Goal: Task Accomplishment & Management: Manage account settings

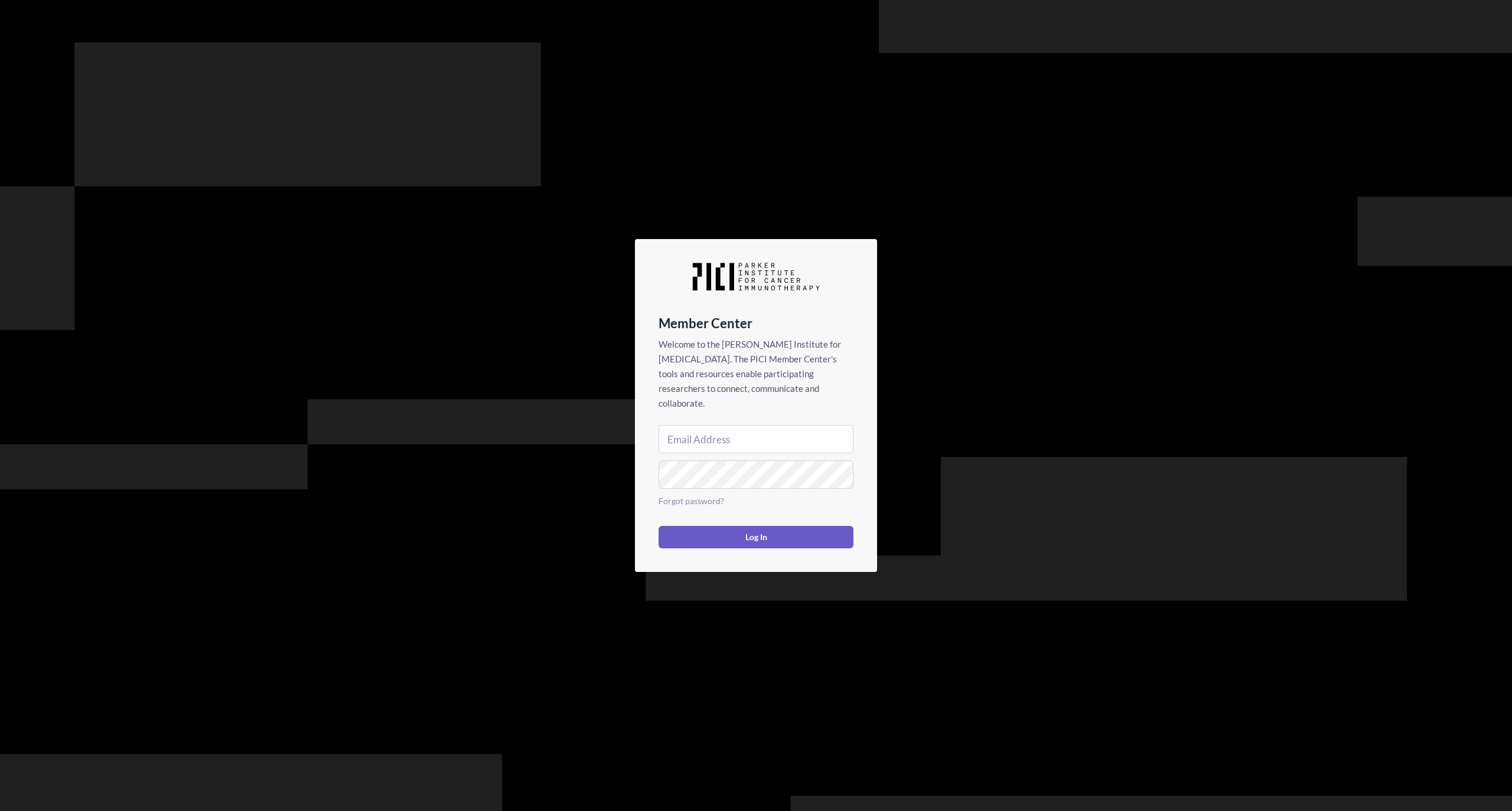
type input "jpixley@parkerici.org"
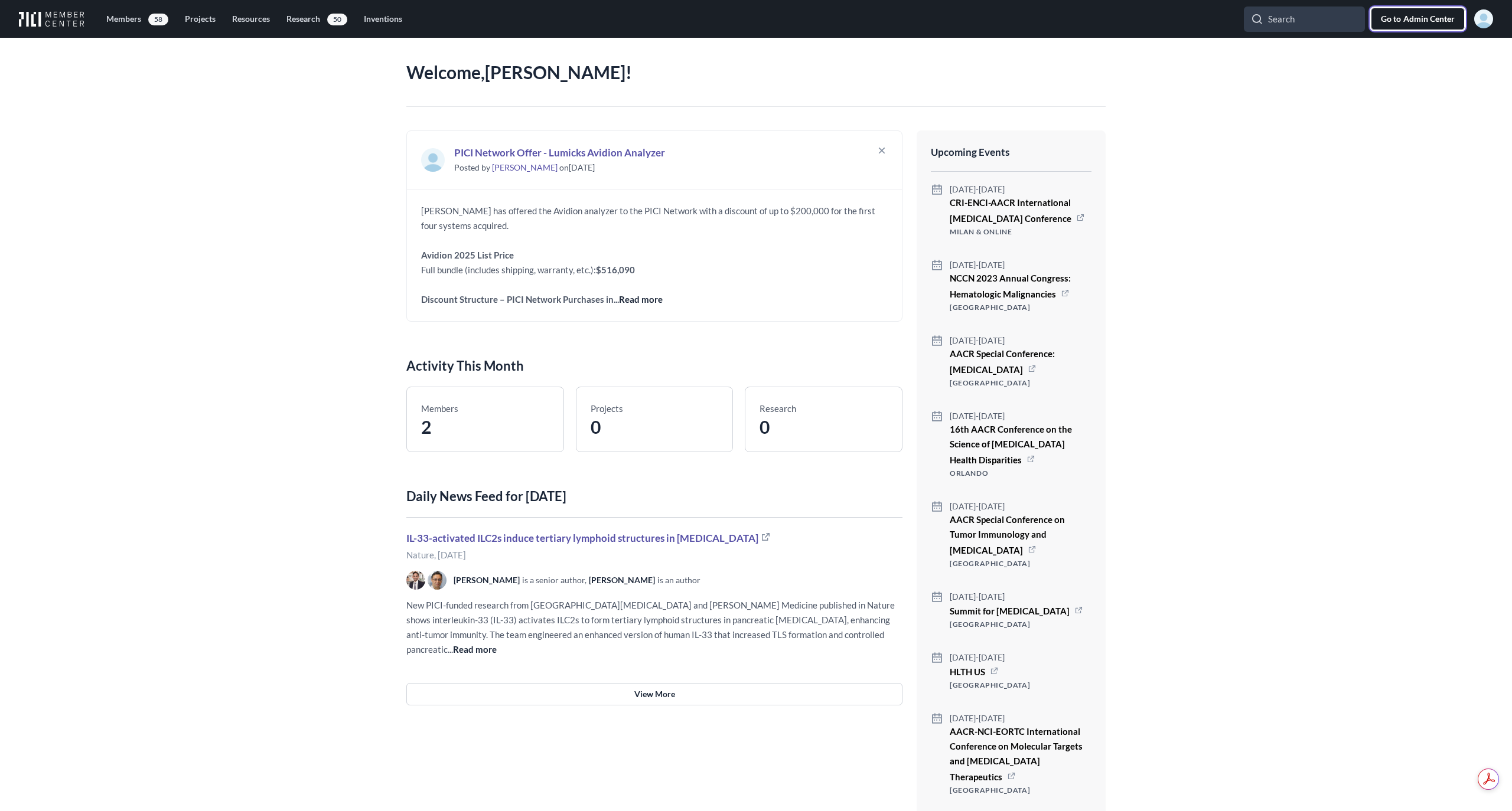
click at [1421, 17] on span "Admin Center" at bounding box center [1429, 18] width 52 height 12
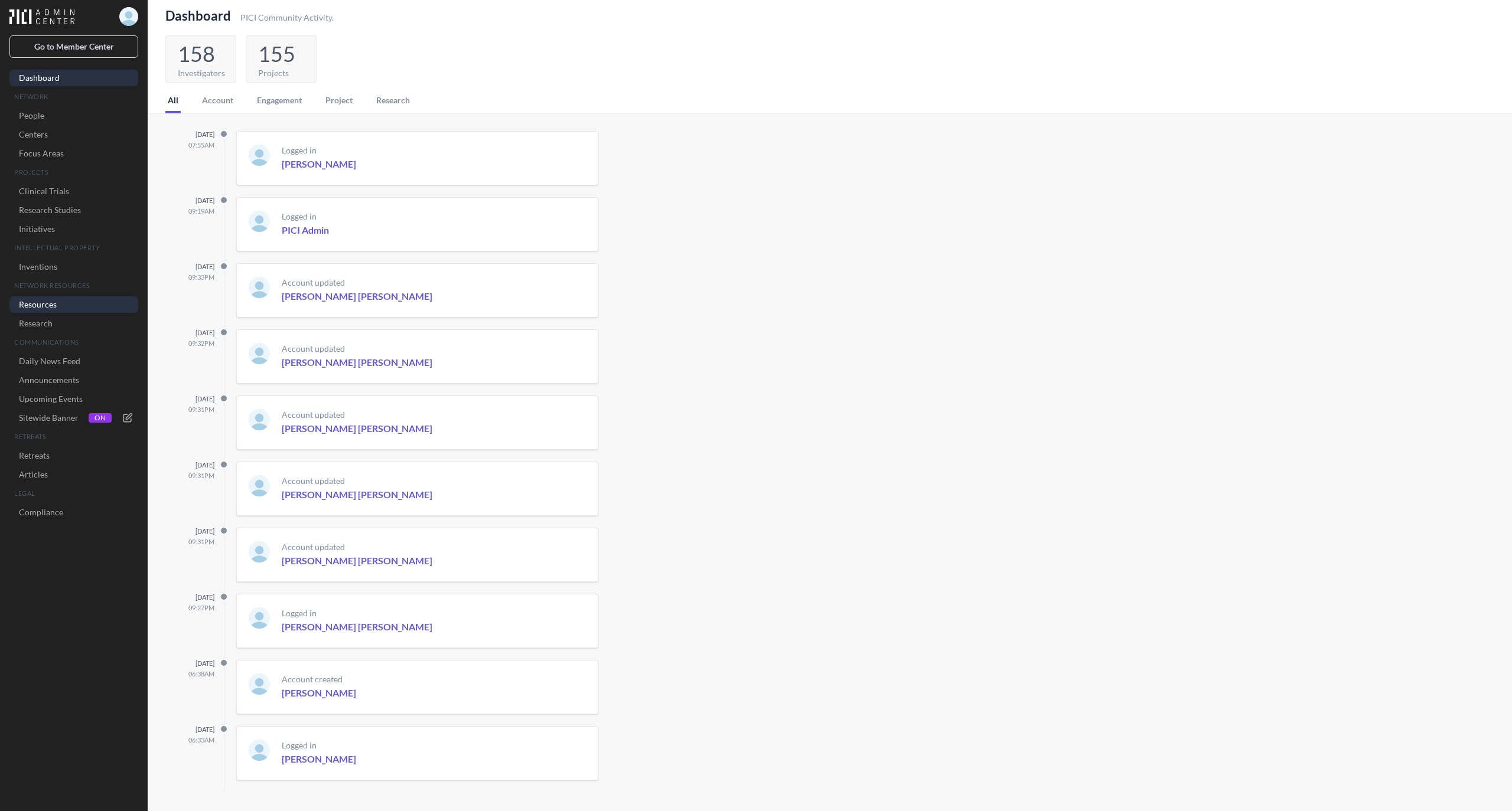
click at [50, 305] on link "Resources" at bounding box center [74, 304] width 128 height 17
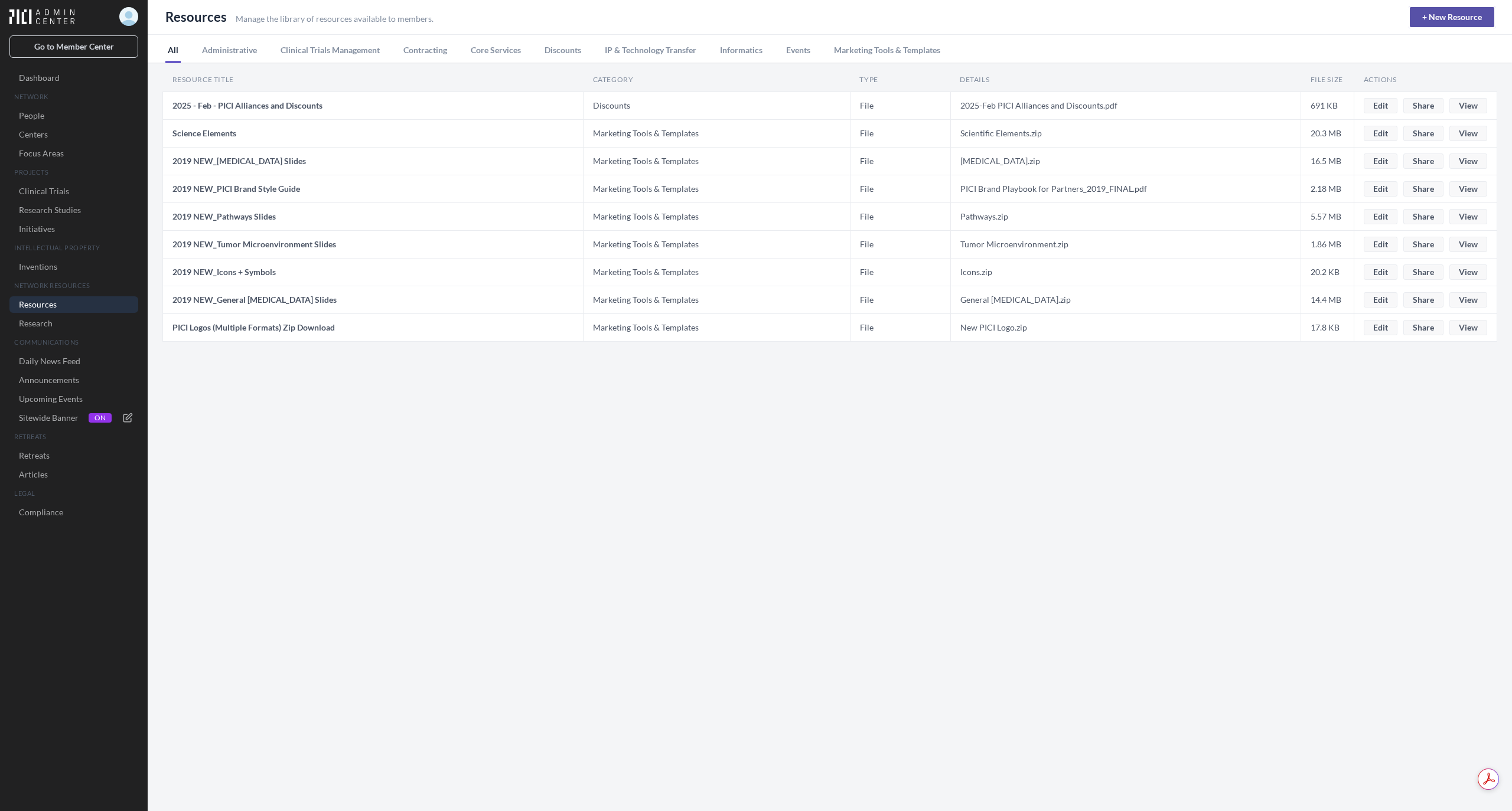
click at [1431, 10] on link "+ New Resource" at bounding box center [1452, 17] width 85 height 20
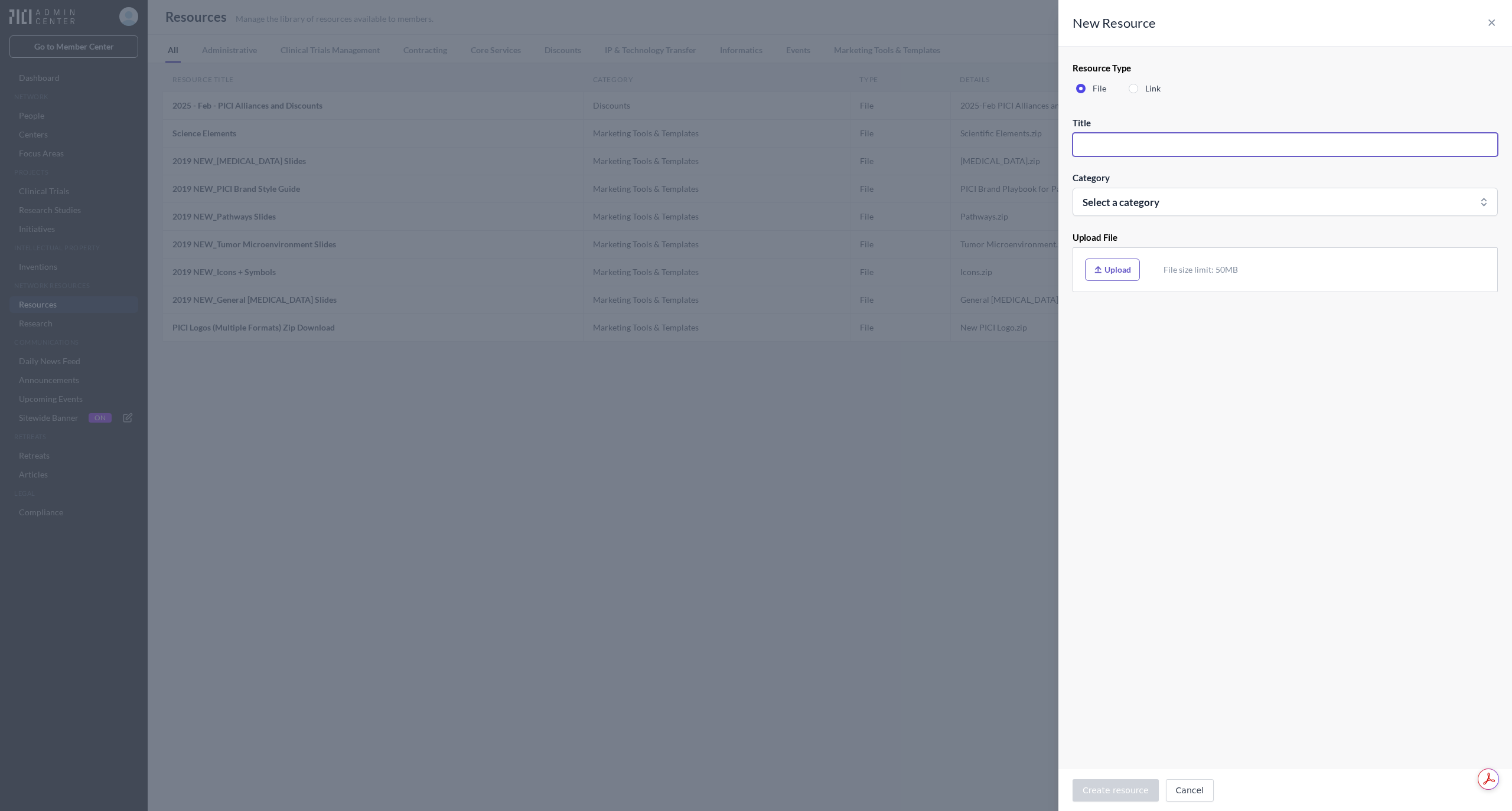
click at [1169, 140] on input "Title" at bounding box center [1284, 145] width 425 height 24
type input "PICI Brand Essentials"
click at [1172, 200] on button "Select a category" at bounding box center [1284, 202] width 425 height 29
click at [1148, 424] on button "Marketing Tools & Templates" at bounding box center [1139, 432] width 132 height 25
click at [1151, 86] on span "Link" at bounding box center [1152, 88] width 15 height 12
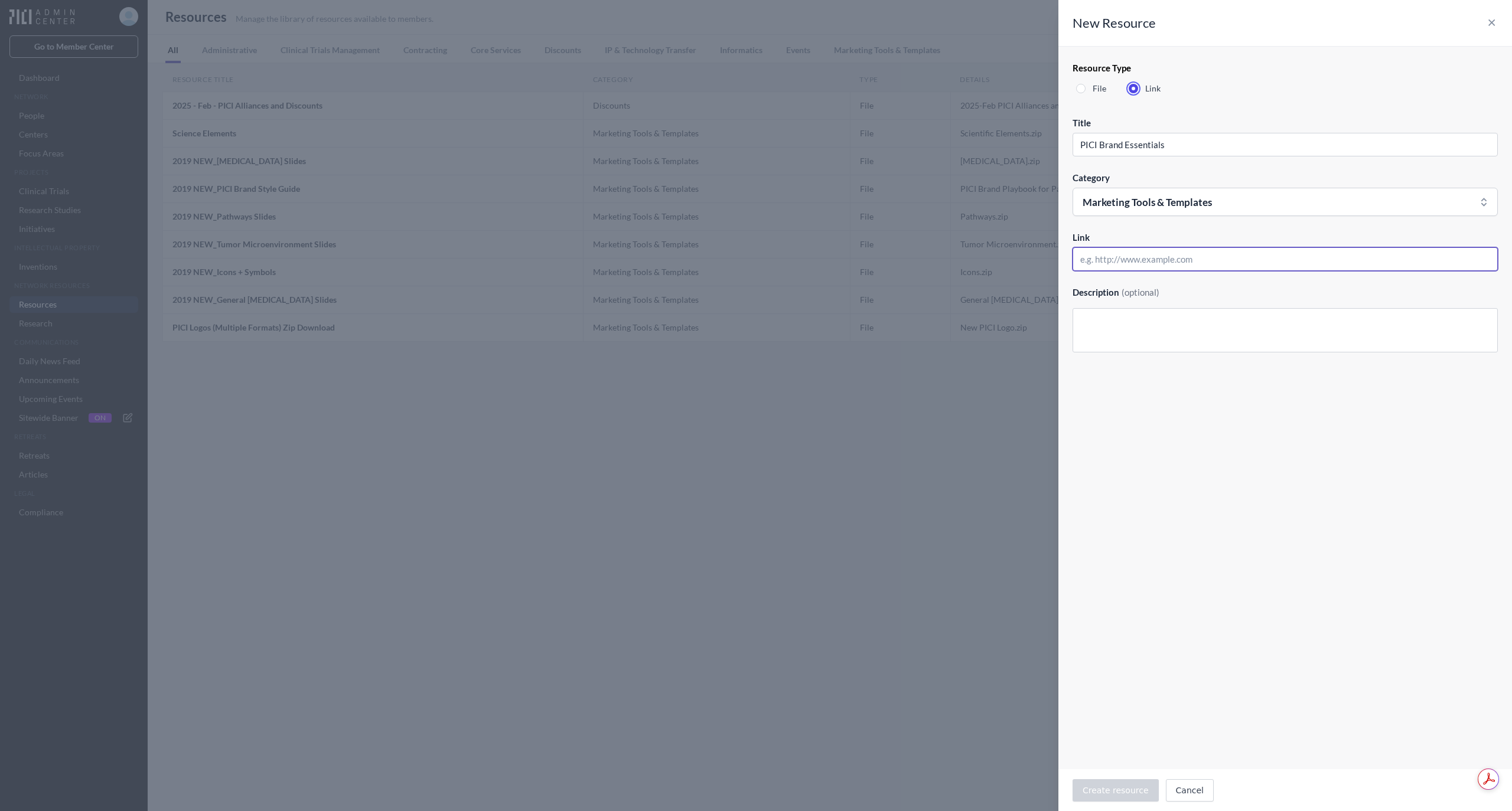
click at [1142, 253] on input "Link" at bounding box center [1284, 259] width 425 height 24
paste input "https://brand.parkerici.org/"
type input "https://brand.parkerici.org/"
click at [1229, 334] on textarea "Description (optional)" at bounding box center [1284, 331] width 425 height 44
paste textarea "the resource hub for PICI's visual identity. These assets provide quick access …"
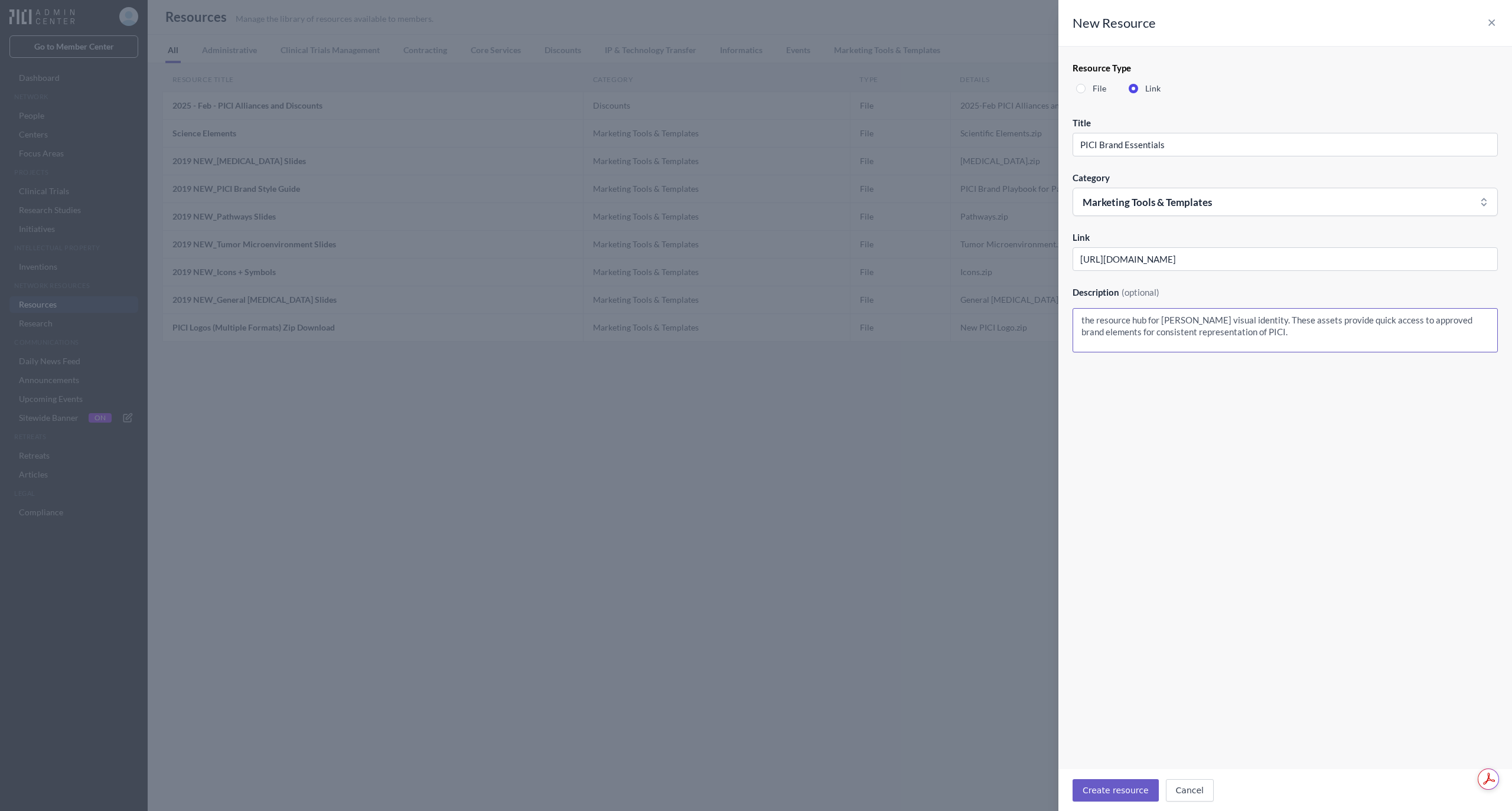
click at [1160, 322] on textarea "the resource hub for PICI's visual identity. These assets provide quick access …" at bounding box center [1284, 331] width 425 height 44
click at [1283, 337] on textarea "The resource hub for PICI's visual identity. These assets provide quick access …" at bounding box center [1284, 331] width 425 height 44
paste textarea "For any questions about using these guidelines, please contact the PICI Brand T…"
click at [1399, 333] on textarea "The resource hub for PICI's visual identity. These assets provide quick access …" at bounding box center [1284, 331] width 425 height 44
type textarea "The resource hub for PICI's visual identity. These assets provide quick access …"
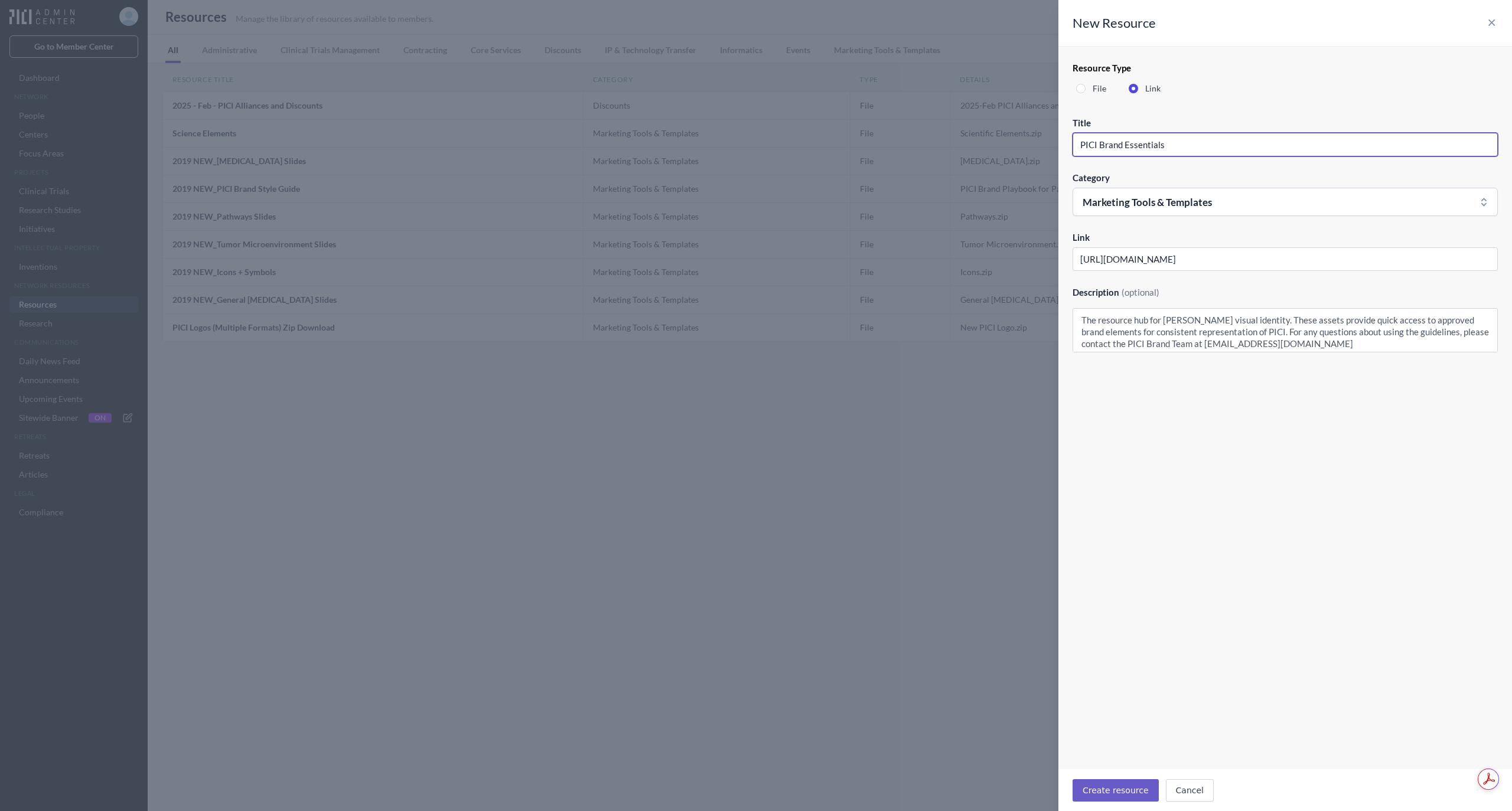
click at [1216, 142] on input "PICI Brand Essentials" at bounding box center [1284, 145] width 425 height 24
type input "PICI Brand Essentials Toolkit"
click at [1262, 332] on textarea "The resource hub for PICI's visual identity. These assets provide quick access …" at bounding box center [1284, 331] width 425 height 44
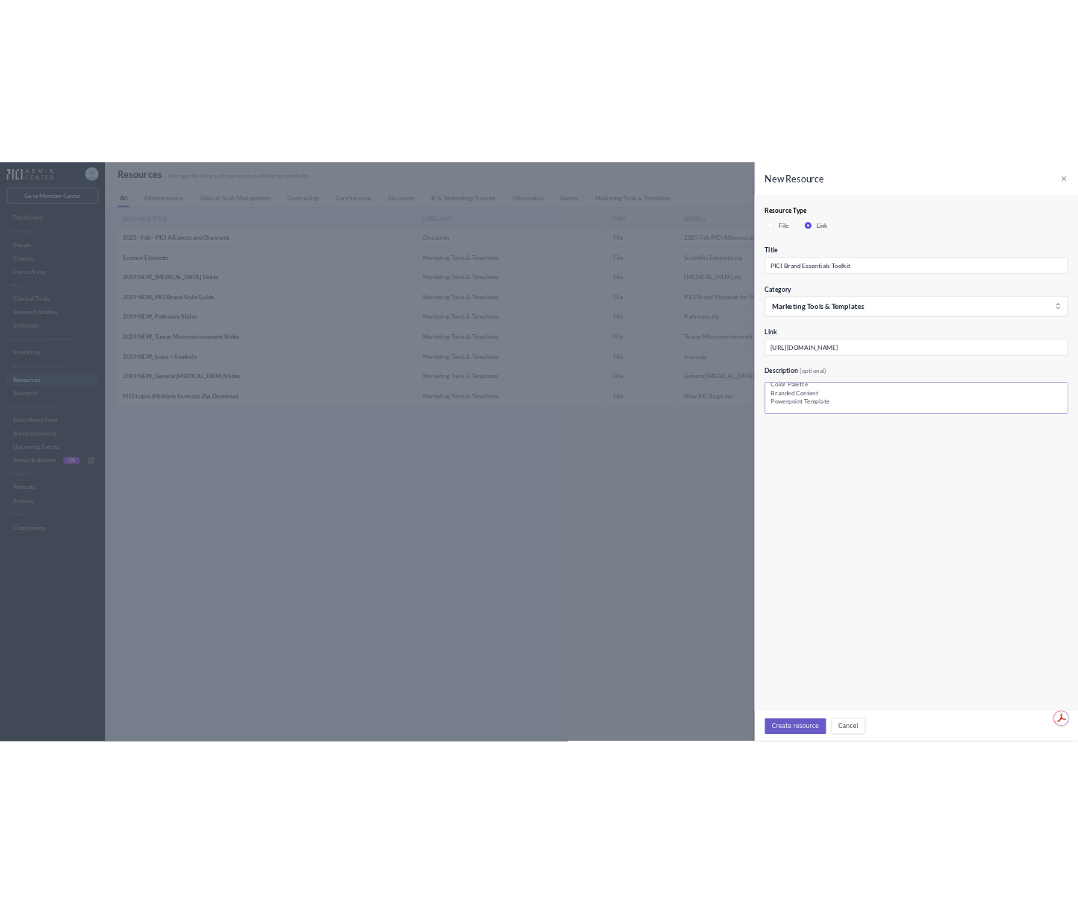
scroll to position [101, 0]
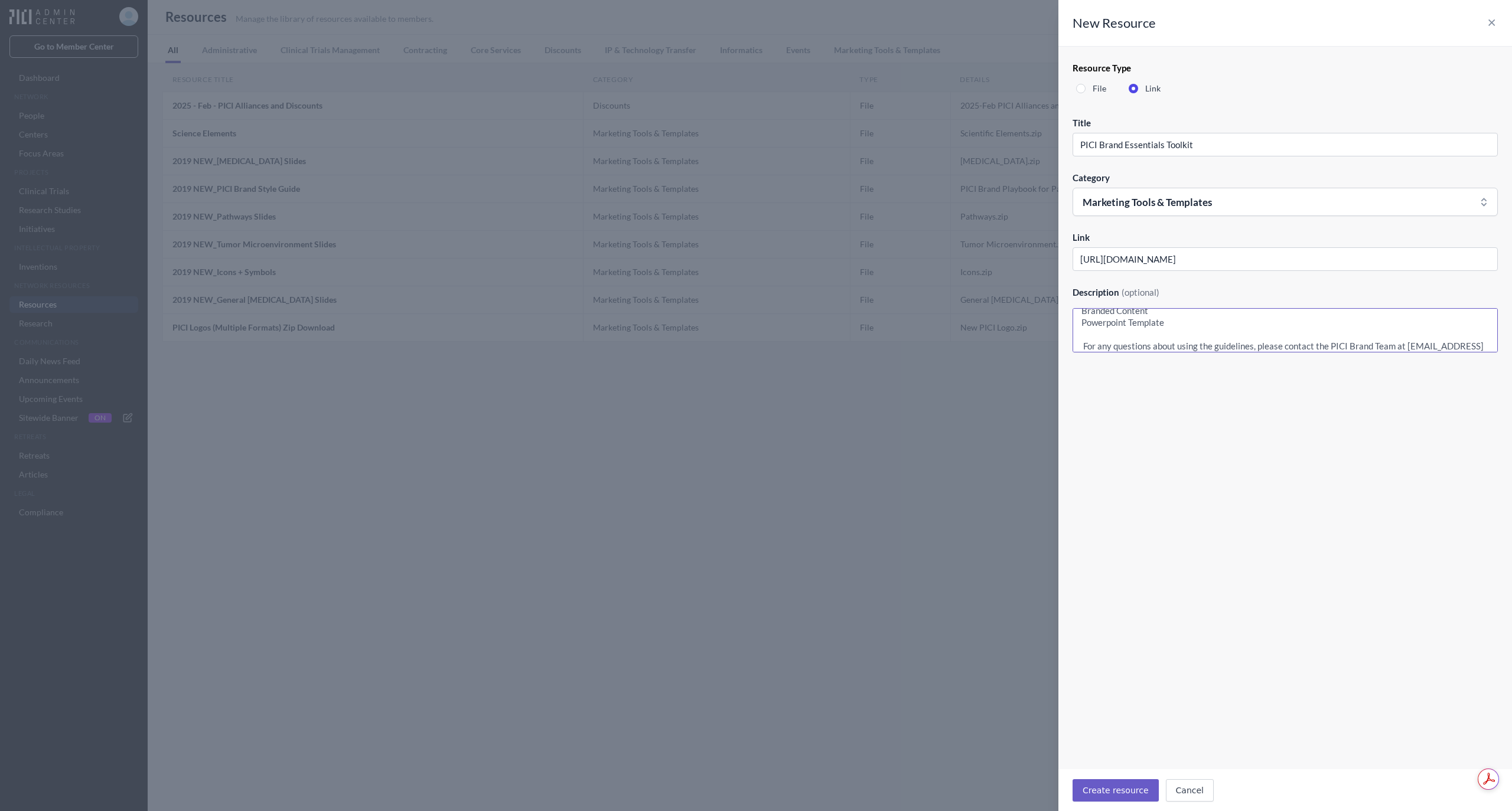
type textarea "The resource hub for PICI's visual identity. These assets provide quick access …"
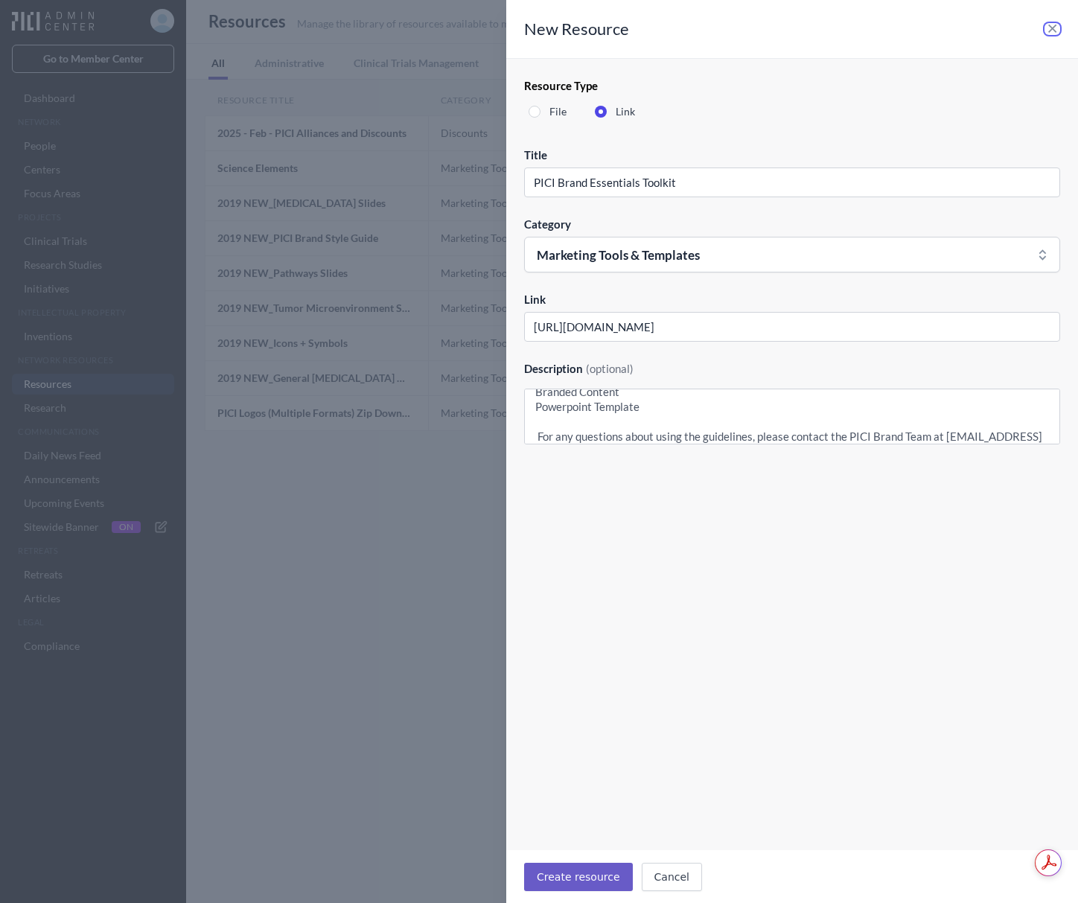
click at [1052, 27] on icon "button" at bounding box center [1053, 29] width 16 height 12
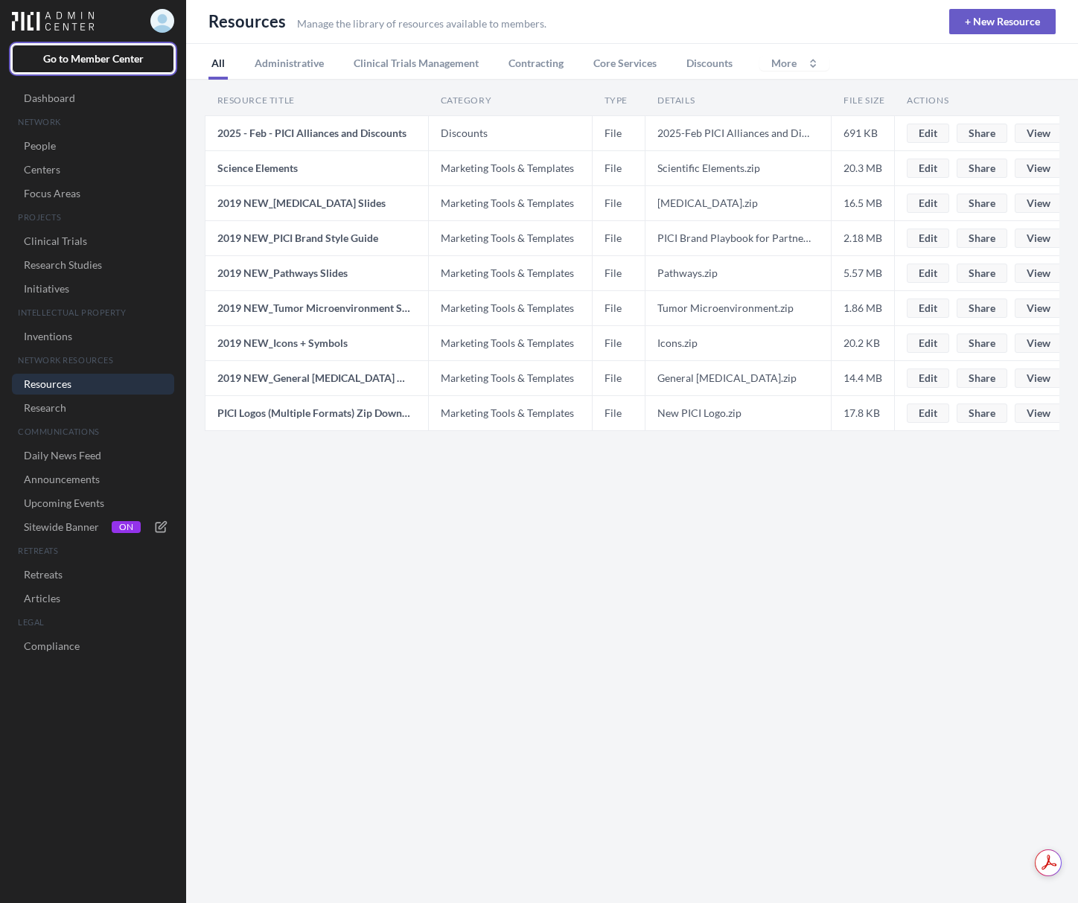
click at [130, 49] on link "Go to Member Center" at bounding box center [93, 59] width 162 height 28
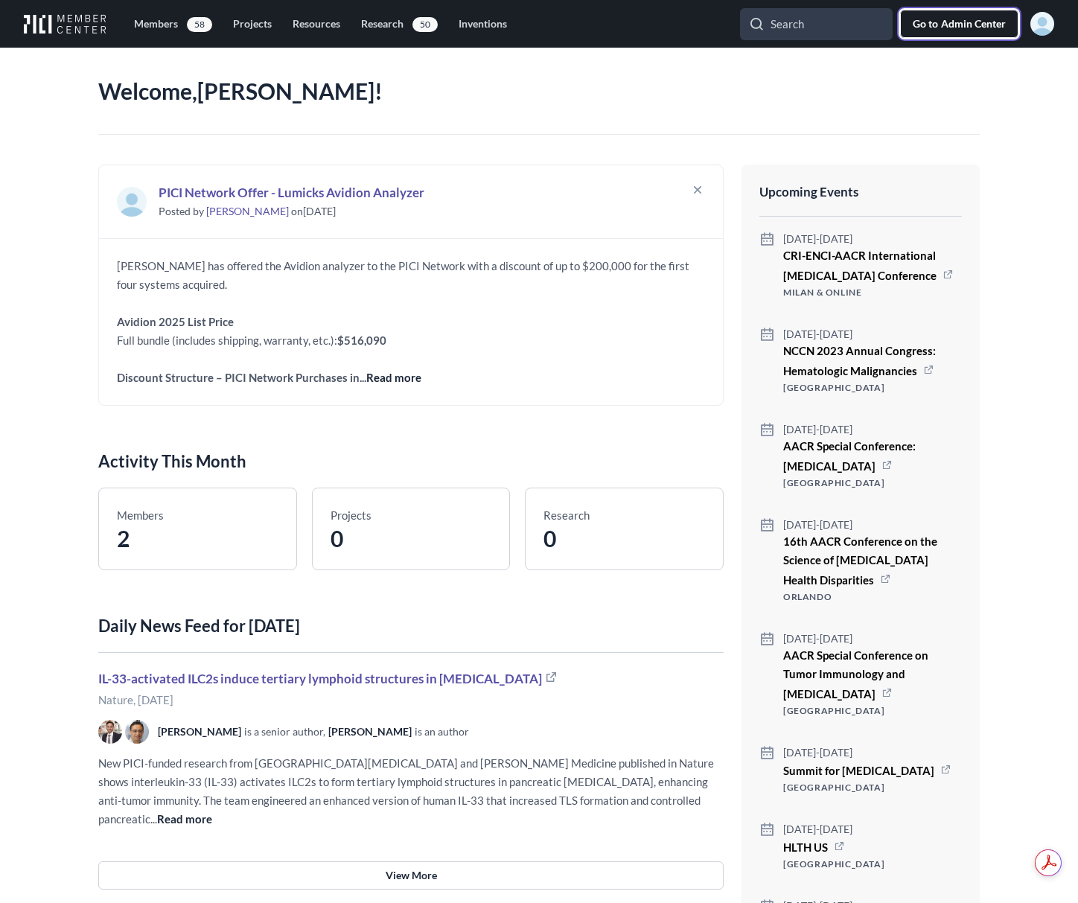
click at [964, 28] on span "Admin Center" at bounding box center [973, 23] width 65 height 15
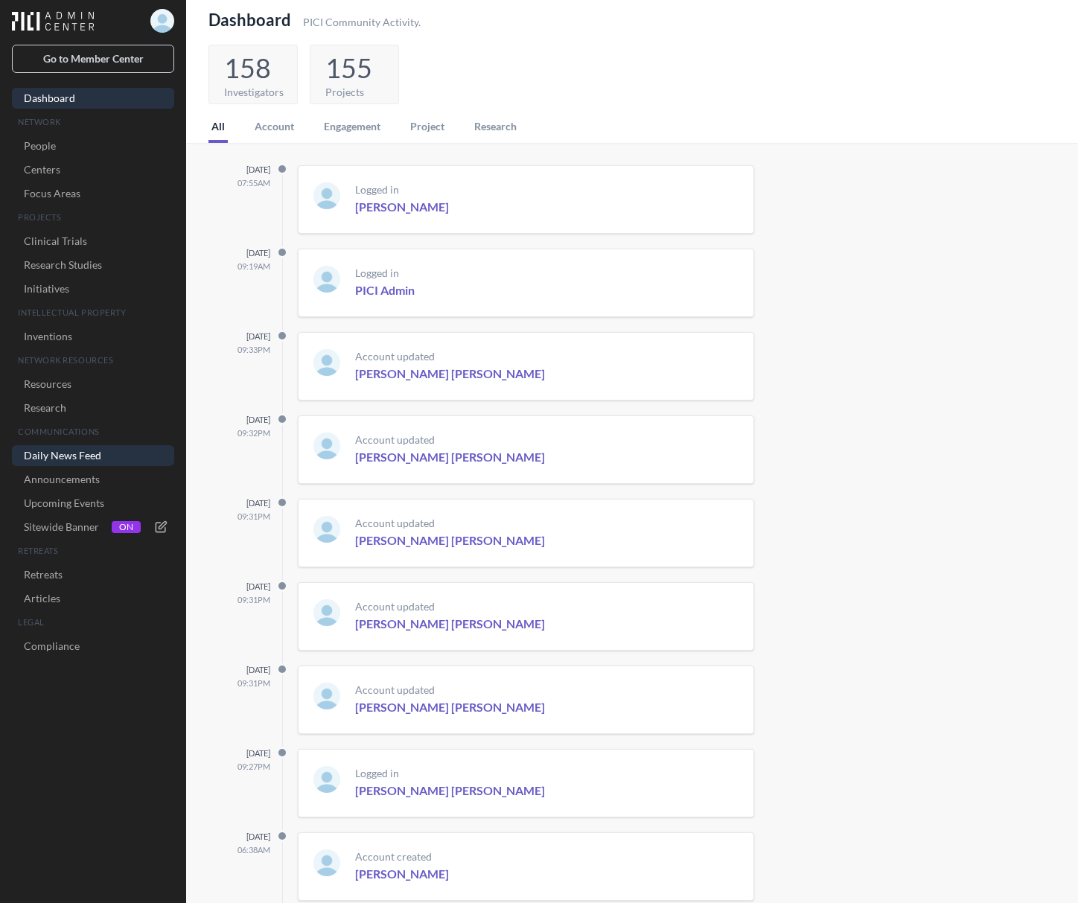
click at [80, 454] on link "Daily News Feed" at bounding box center [93, 455] width 162 height 21
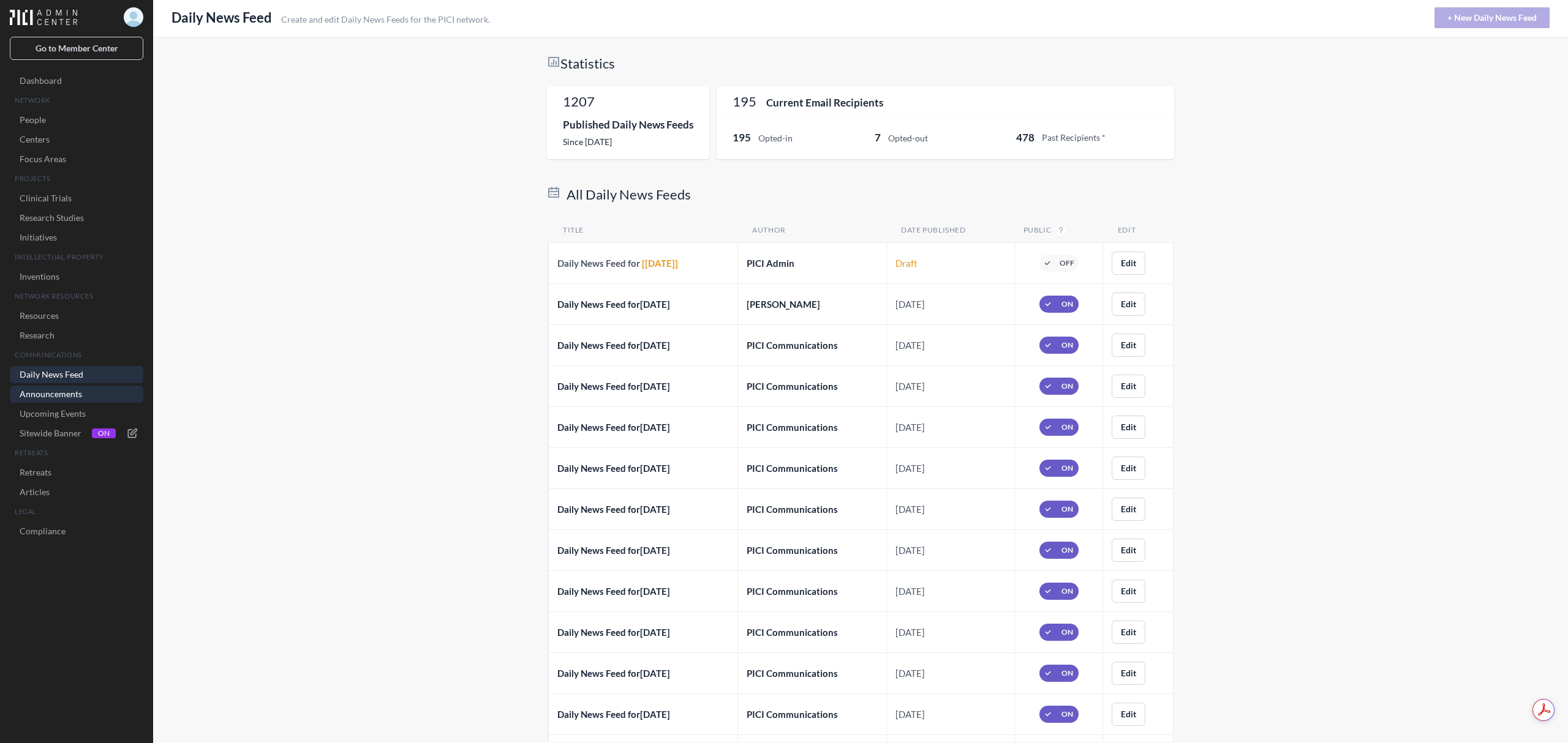
click at [47, 387] on link "Announcements" at bounding box center [76, 394] width 133 height 17
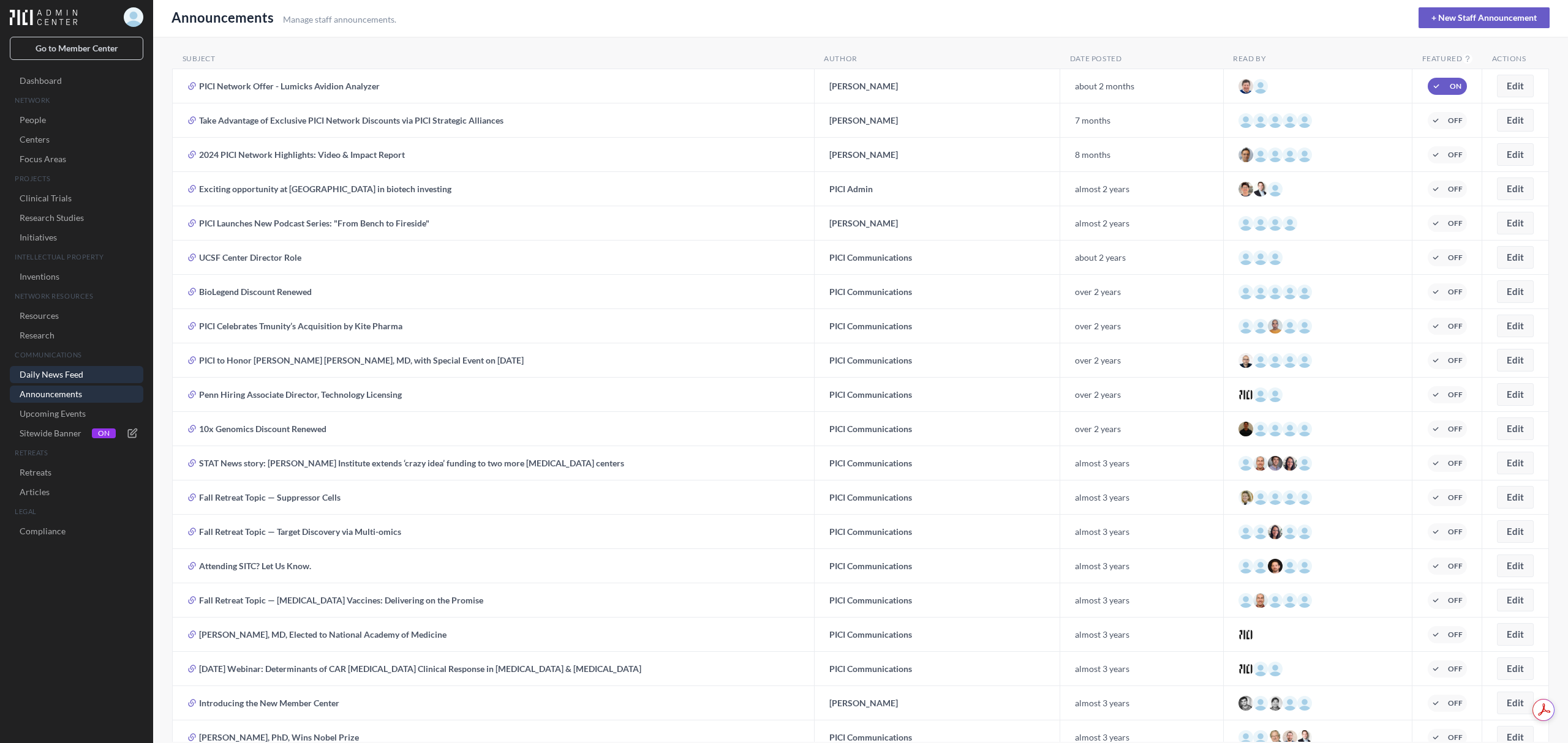
click at [78, 368] on link "Daily News Feed" at bounding box center [76, 374] width 133 height 17
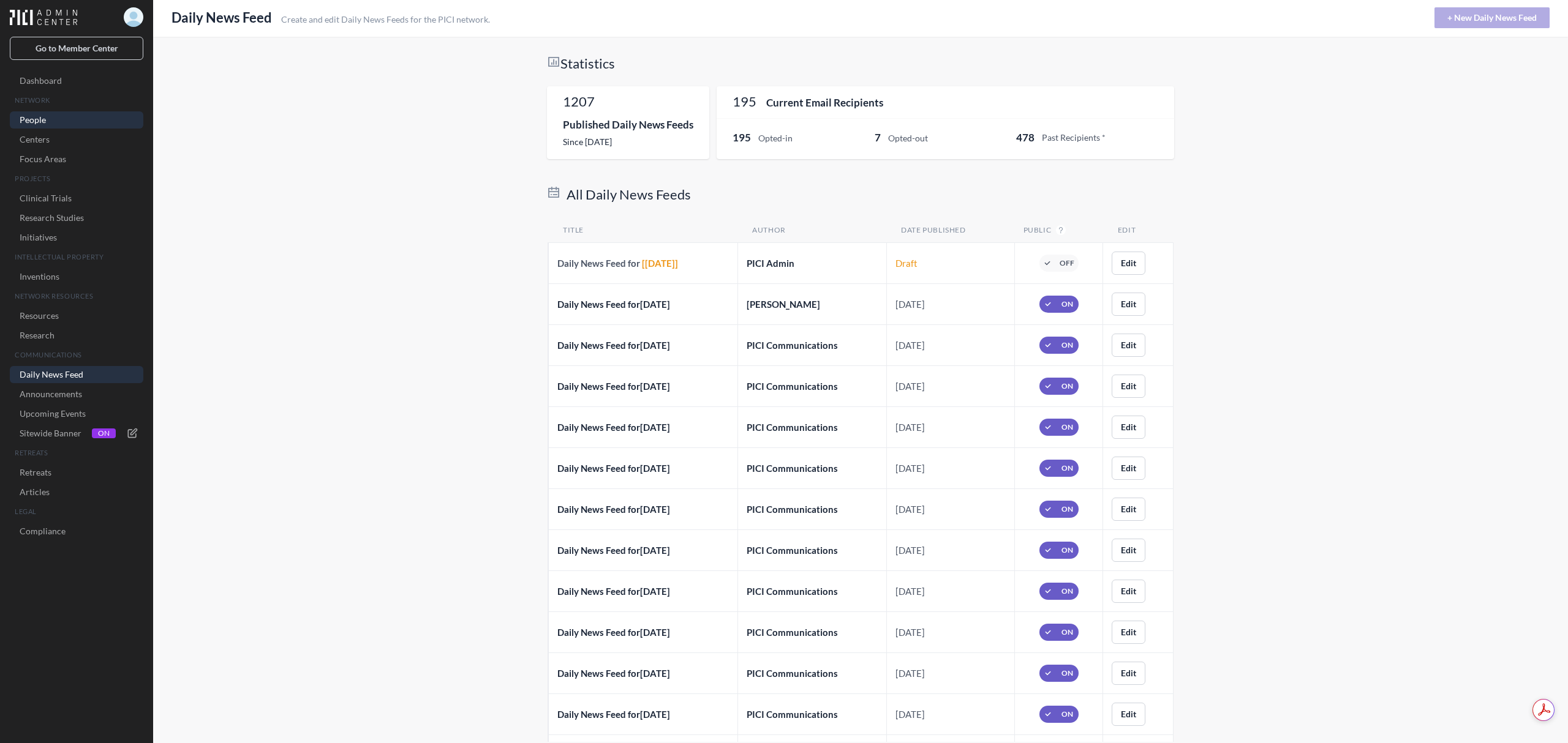
click at [30, 114] on link "People" at bounding box center [76, 120] width 133 height 17
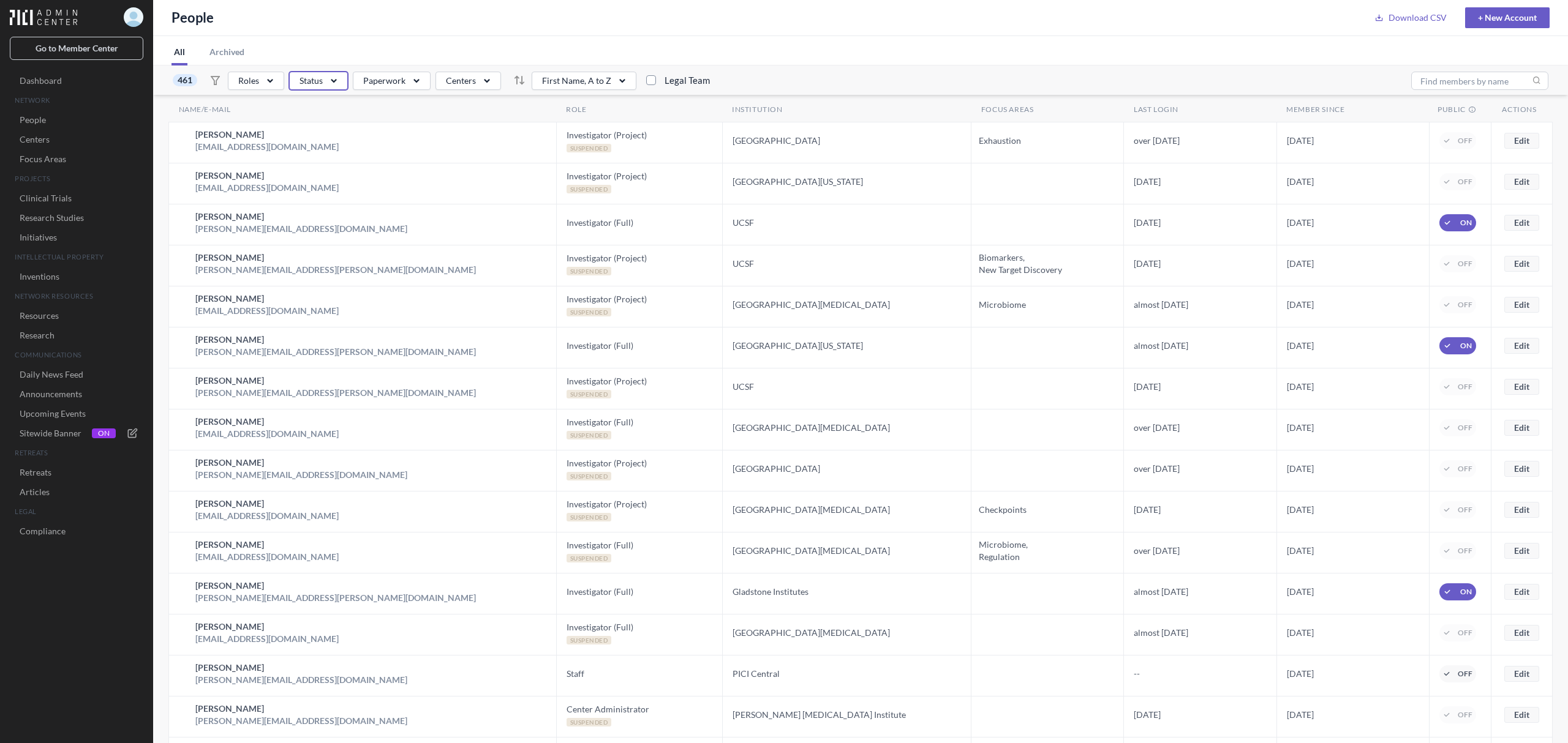
click at [330, 80] on icon "button" at bounding box center [333, 81] width 17 height 17
click at [304, 110] on input "Active" at bounding box center [305, 114] width 10 height 10
checkbox input "true"
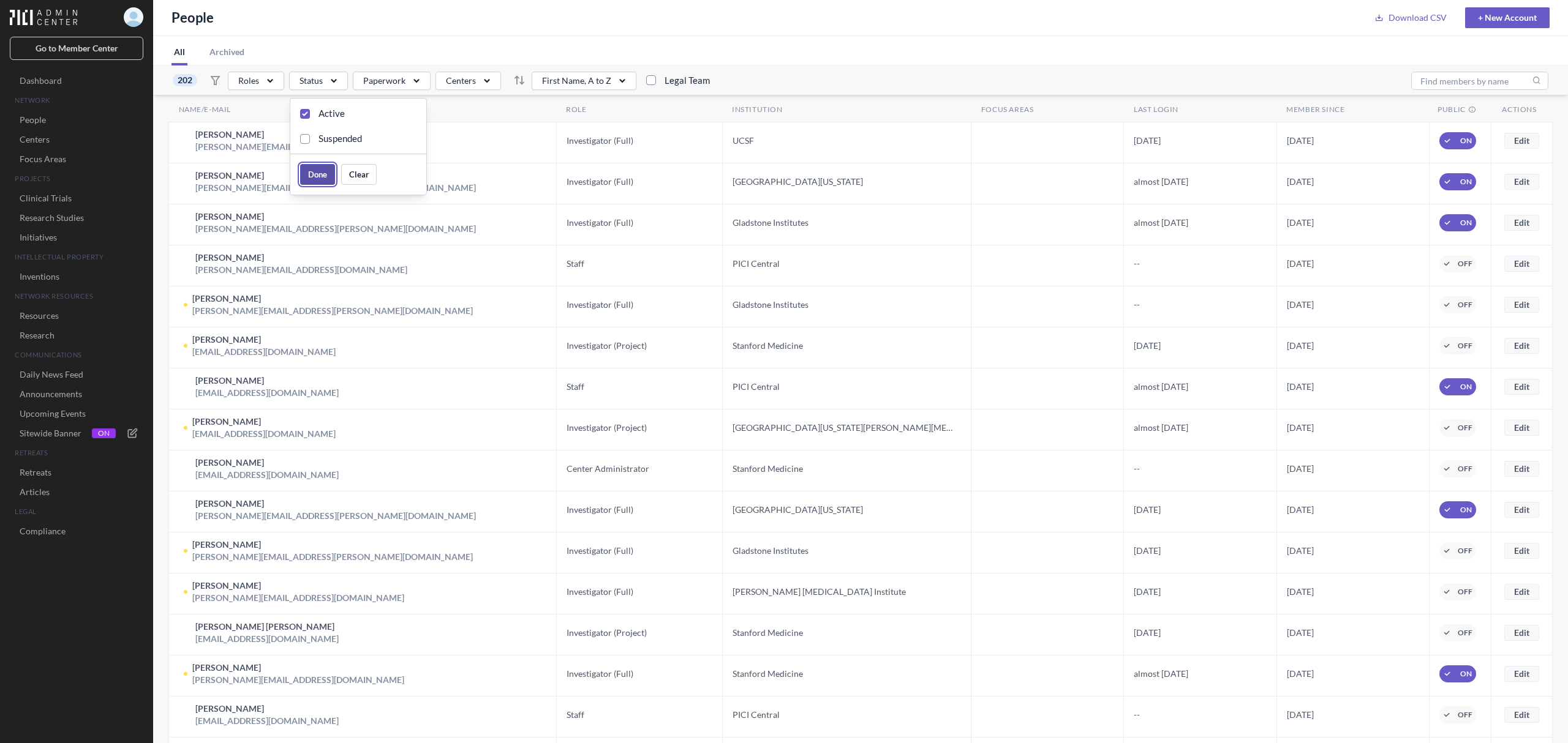
click at [317, 174] on button "Done" at bounding box center [317, 174] width 35 height 21
click at [247, 217] on h2 "[PERSON_NAME]" at bounding box center [335, 216] width 280 height 12
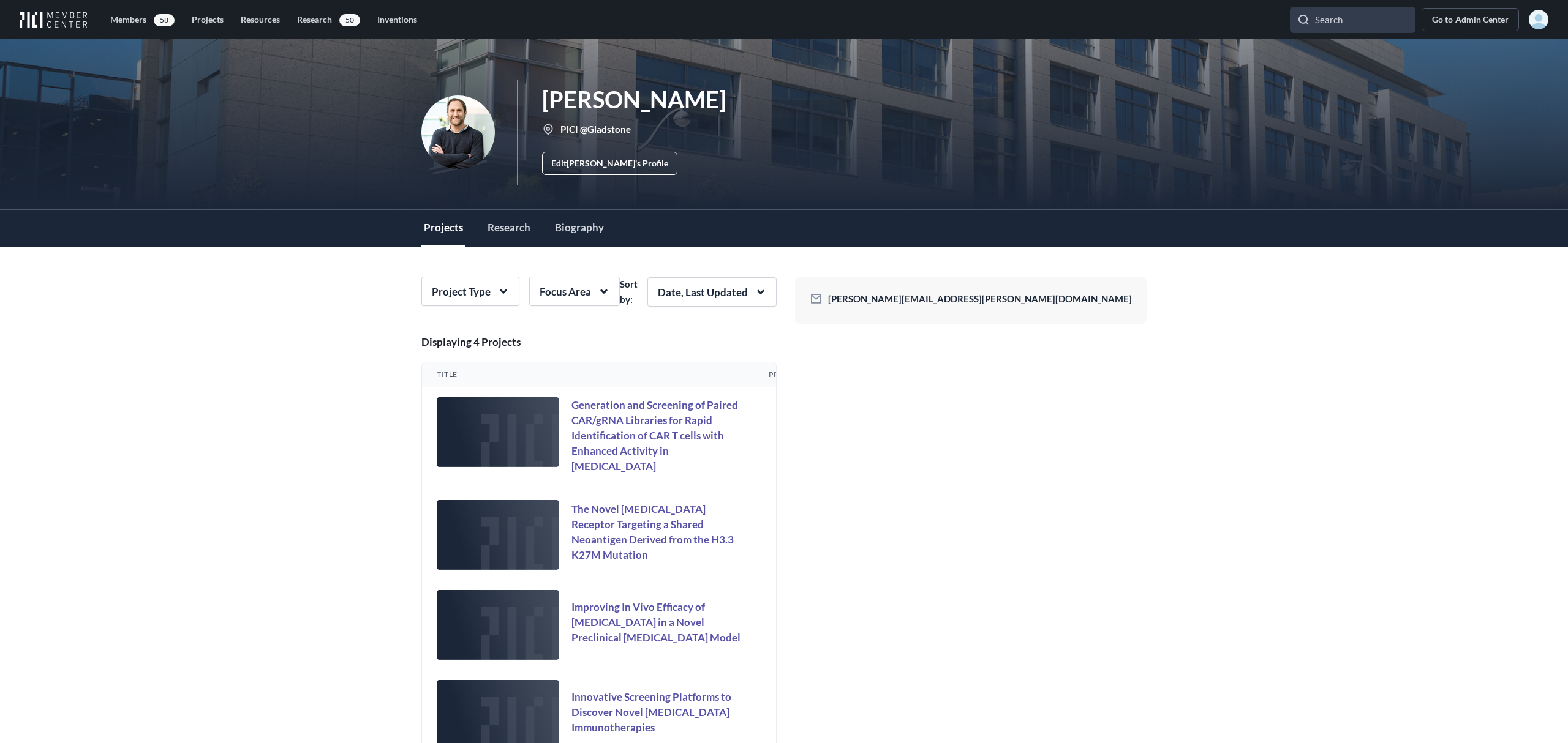
click at [610, 162] on link "Edit [PERSON_NAME] 's Profile" at bounding box center [609, 164] width 136 height 23
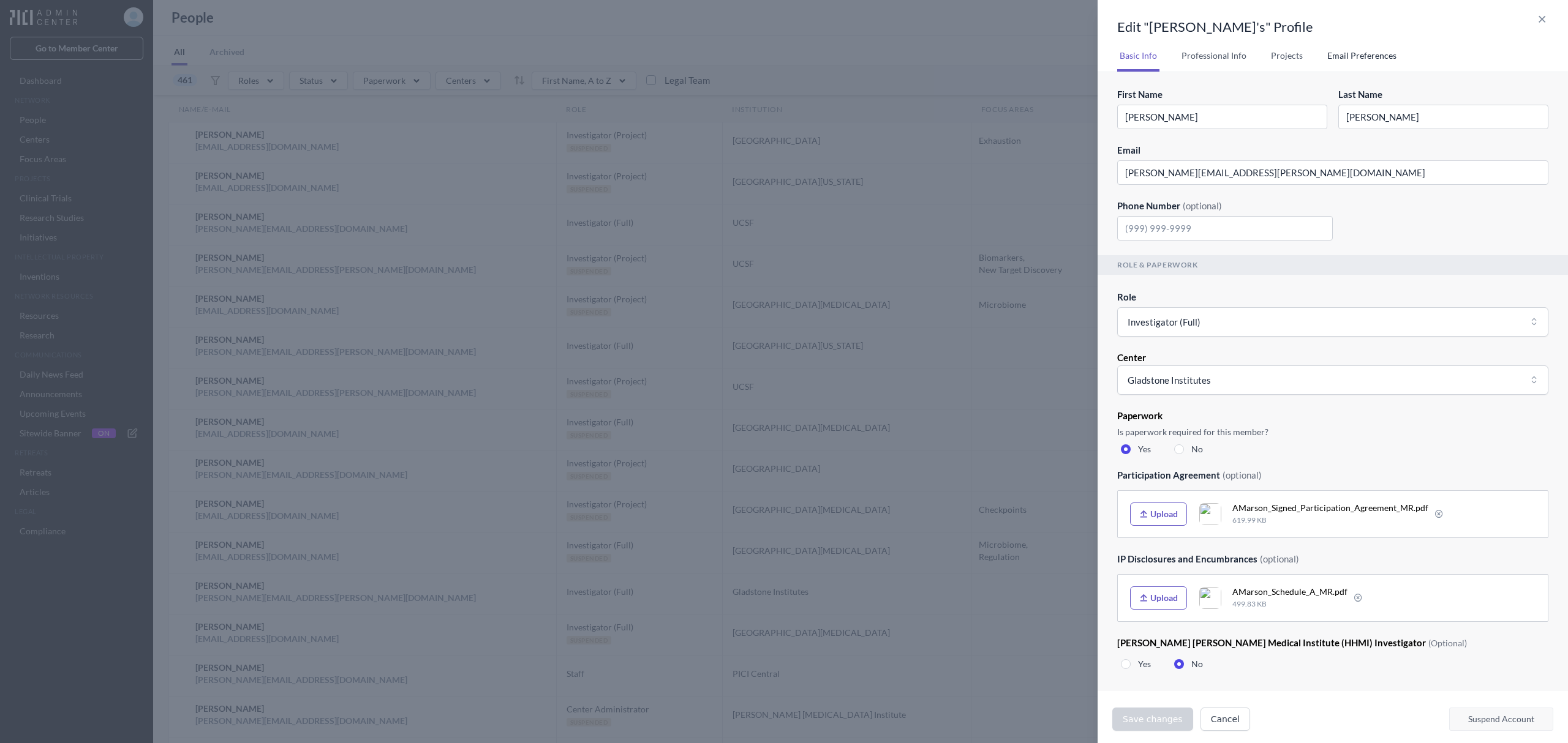
click at [1377, 54] on button "Email Preferences" at bounding box center [1362, 55] width 74 height 32
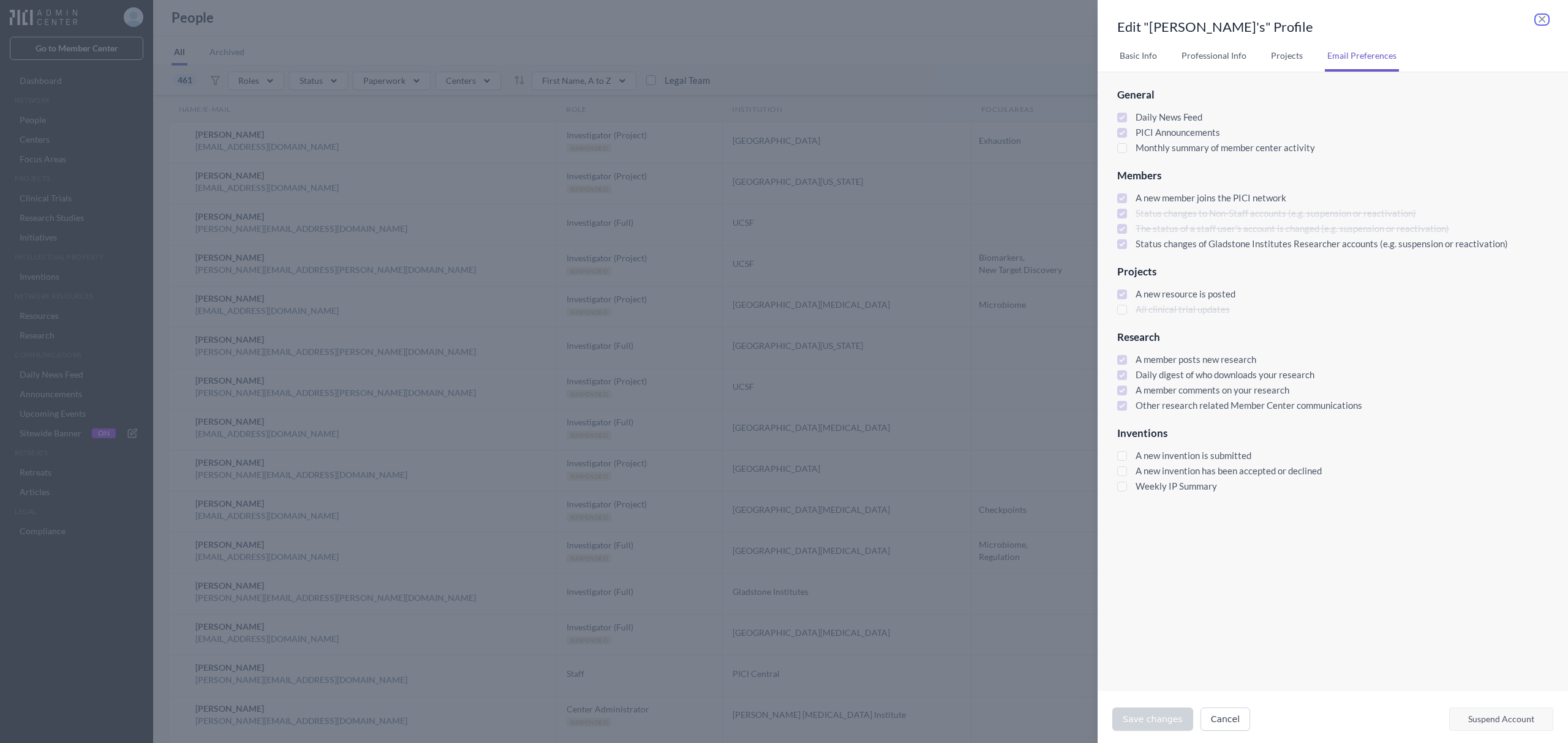
click at [1542, 15] on icon "button" at bounding box center [1542, 20] width 13 height 10
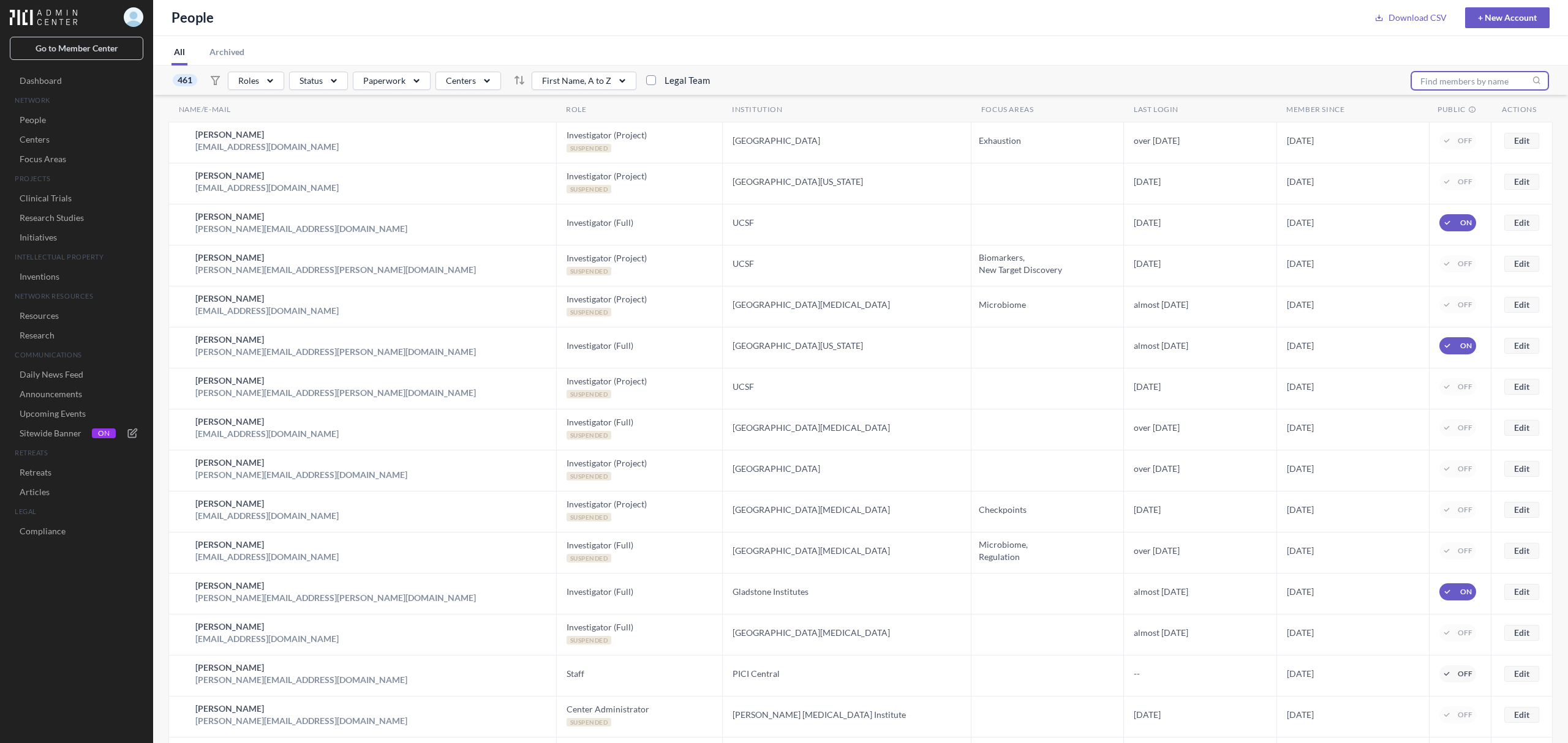
click at [1460, 76] on input "text" at bounding box center [1479, 81] width 137 height 18
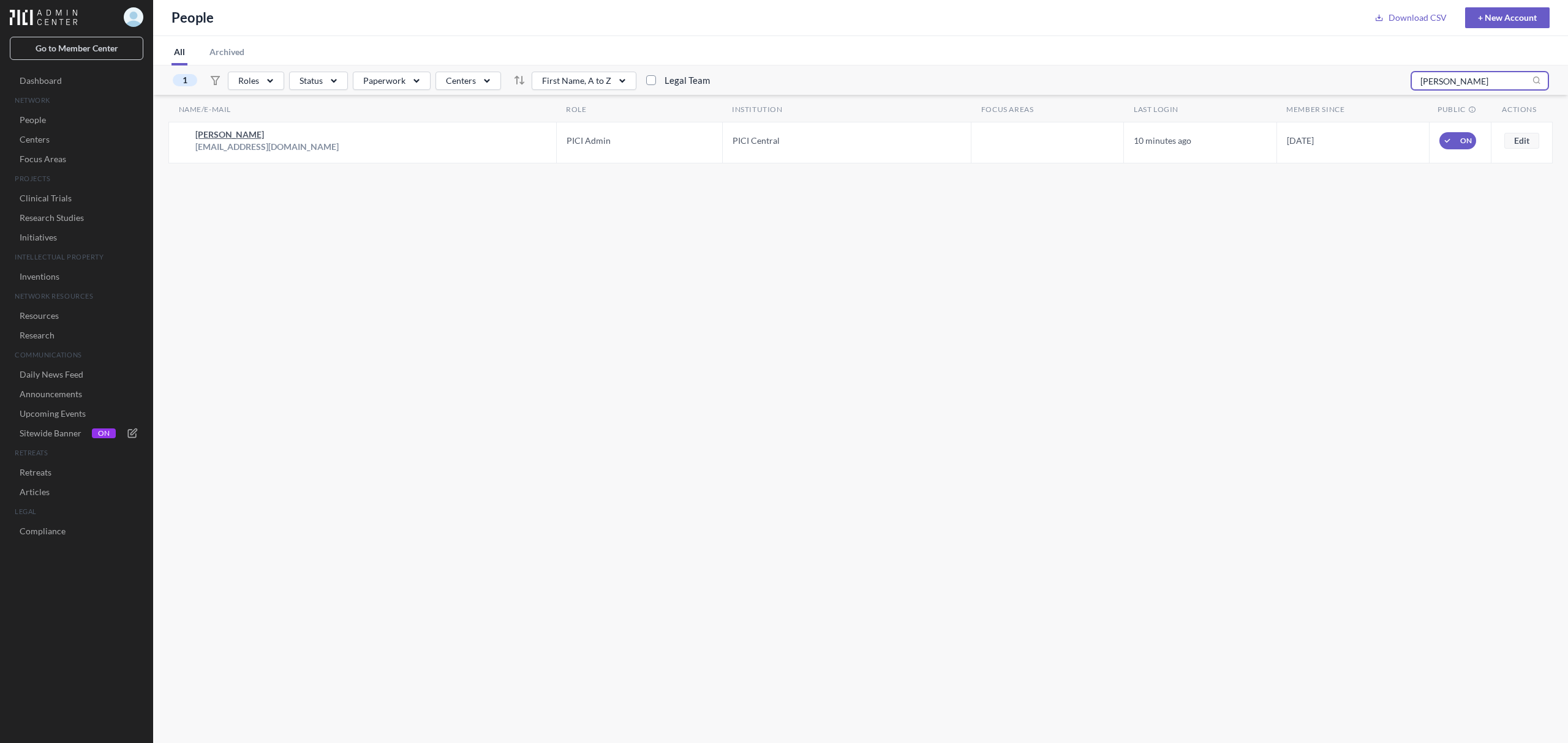
type input "pixley"
click at [220, 136] on h2 "[PERSON_NAME]" at bounding box center [267, 134] width 143 height 12
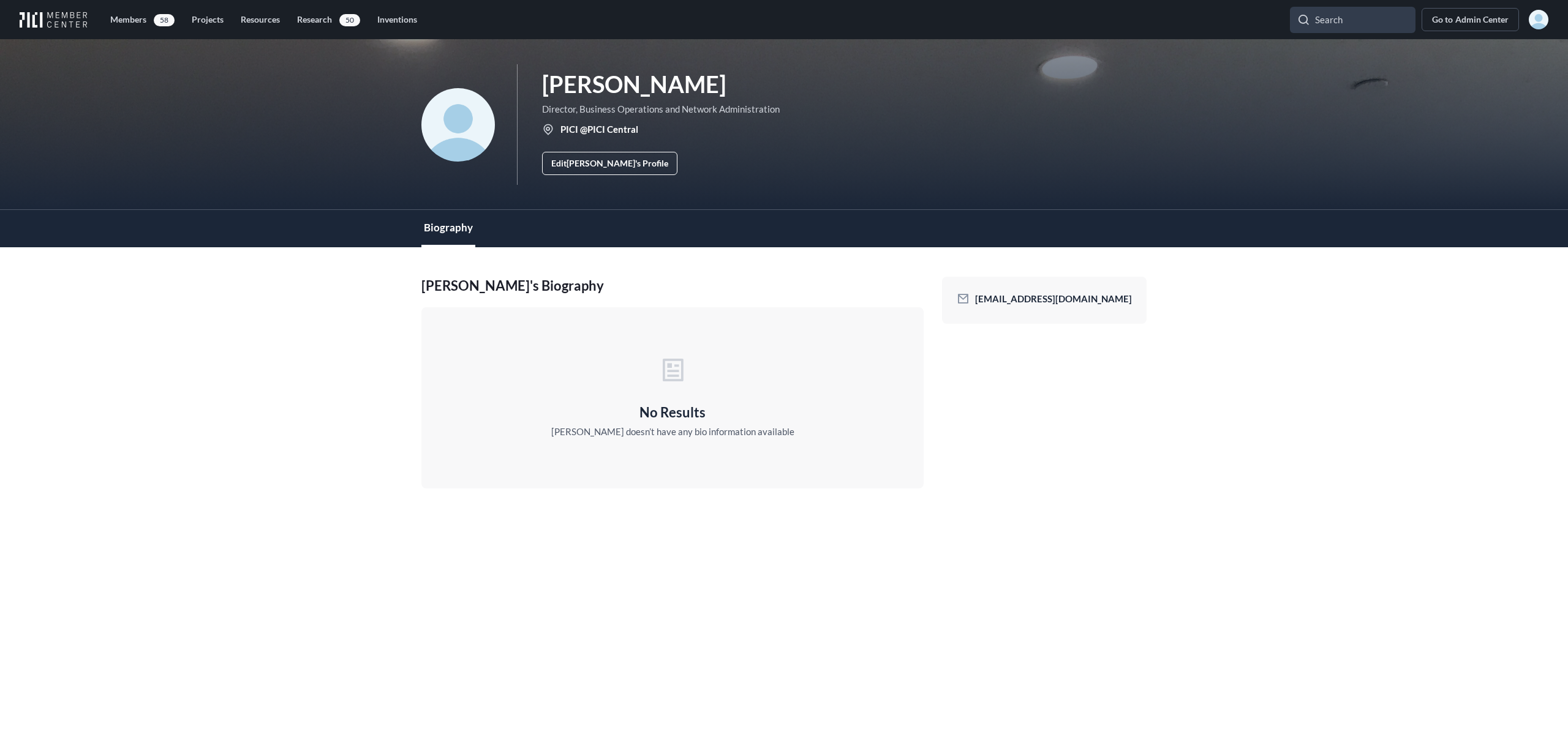
click at [608, 164] on link "Edit Janine 's Profile" at bounding box center [609, 164] width 136 height 23
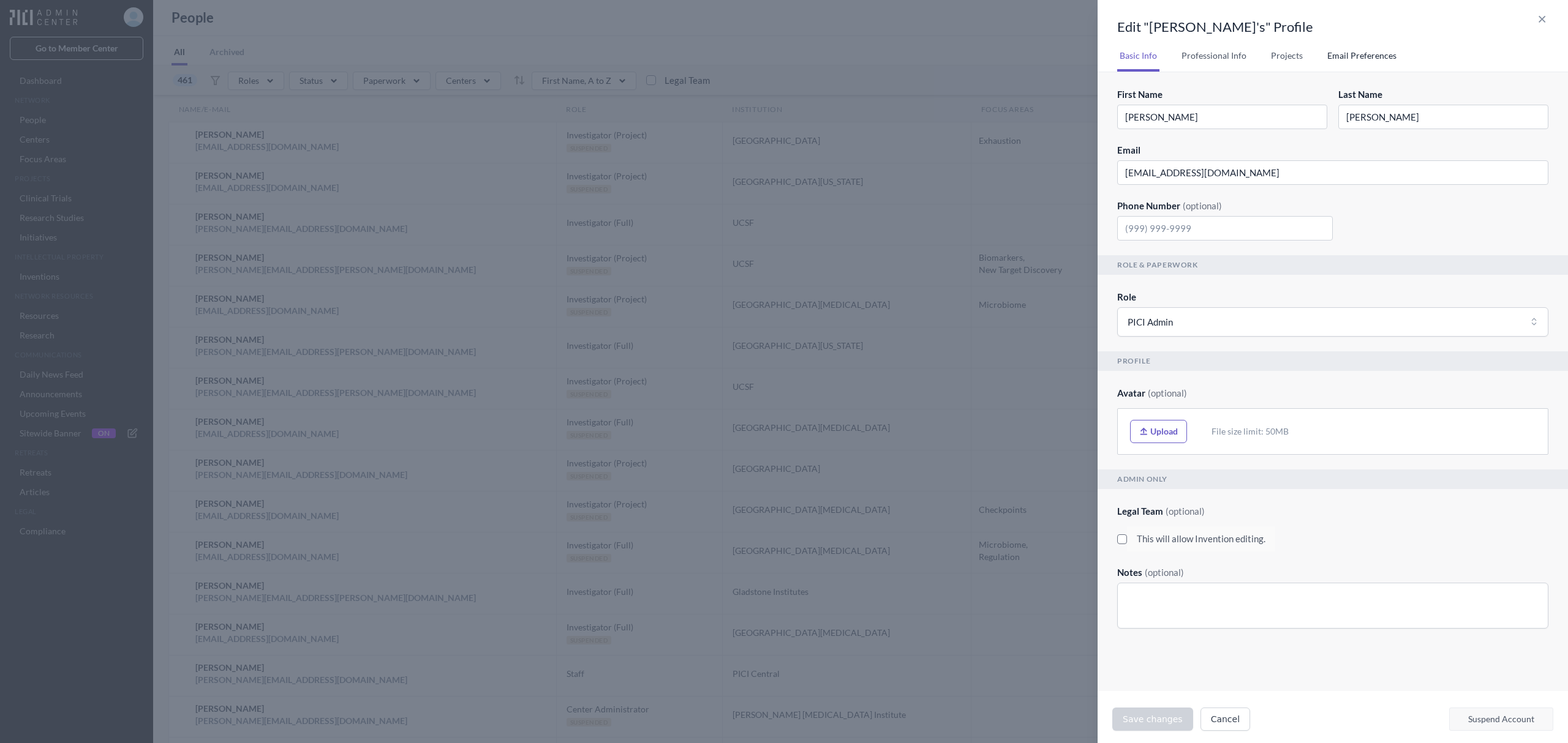
click at [1343, 52] on button "Email Preferences" at bounding box center [1362, 55] width 74 height 32
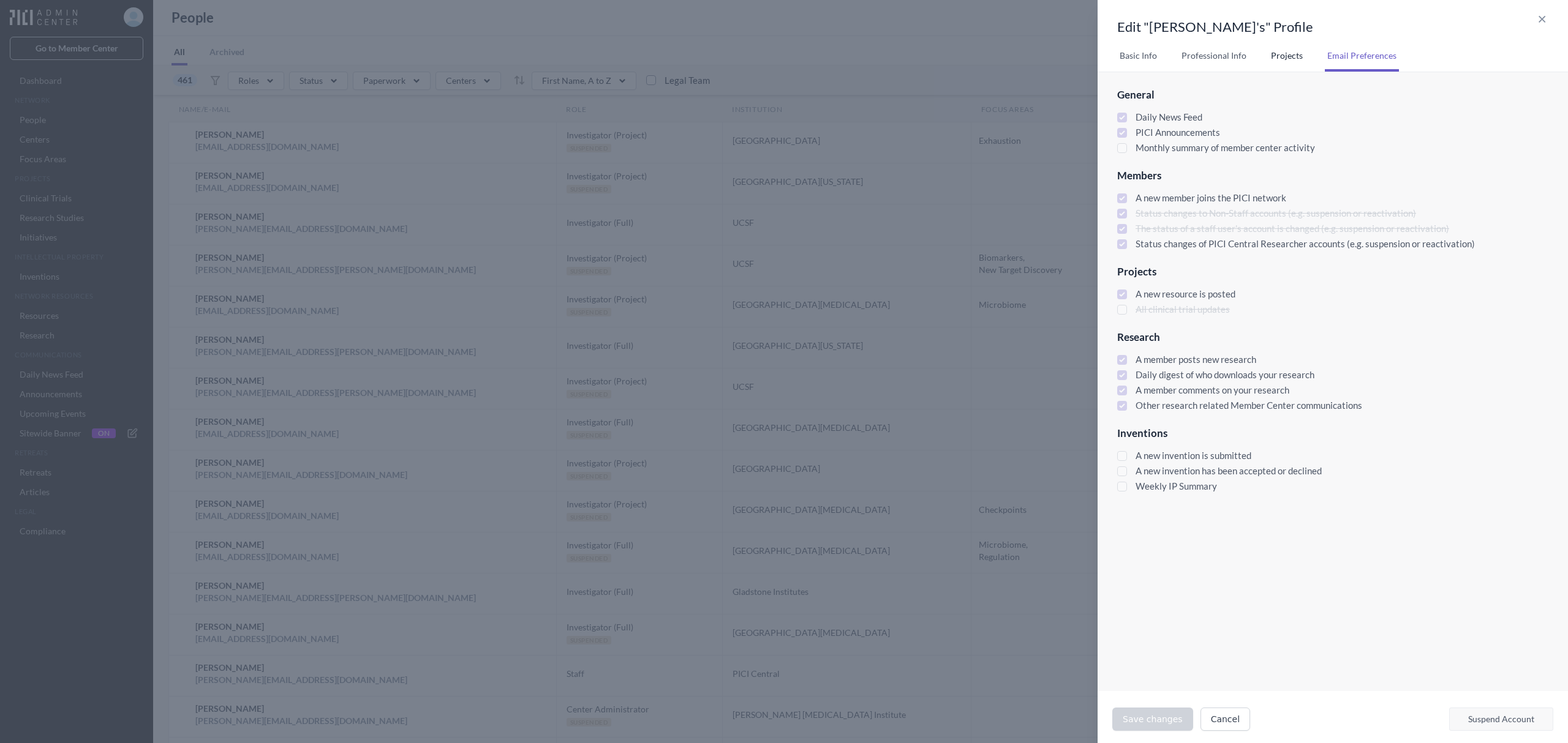
click at [1286, 58] on button "Projects" at bounding box center [1286, 55] width 37 height 32
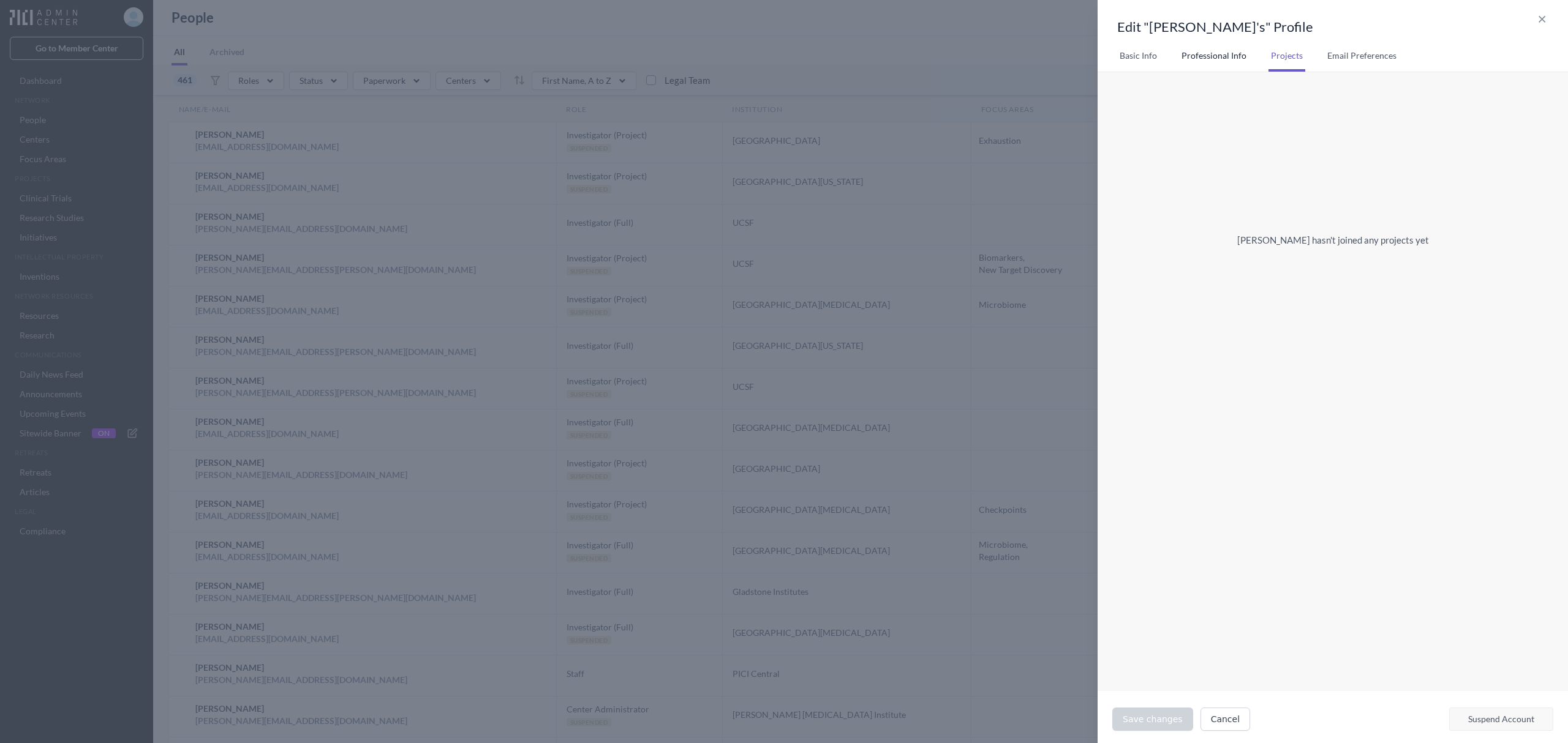
click at [1223, 60] on button "Professional Info" at bounding box center [1214, 55] width 70 height 32
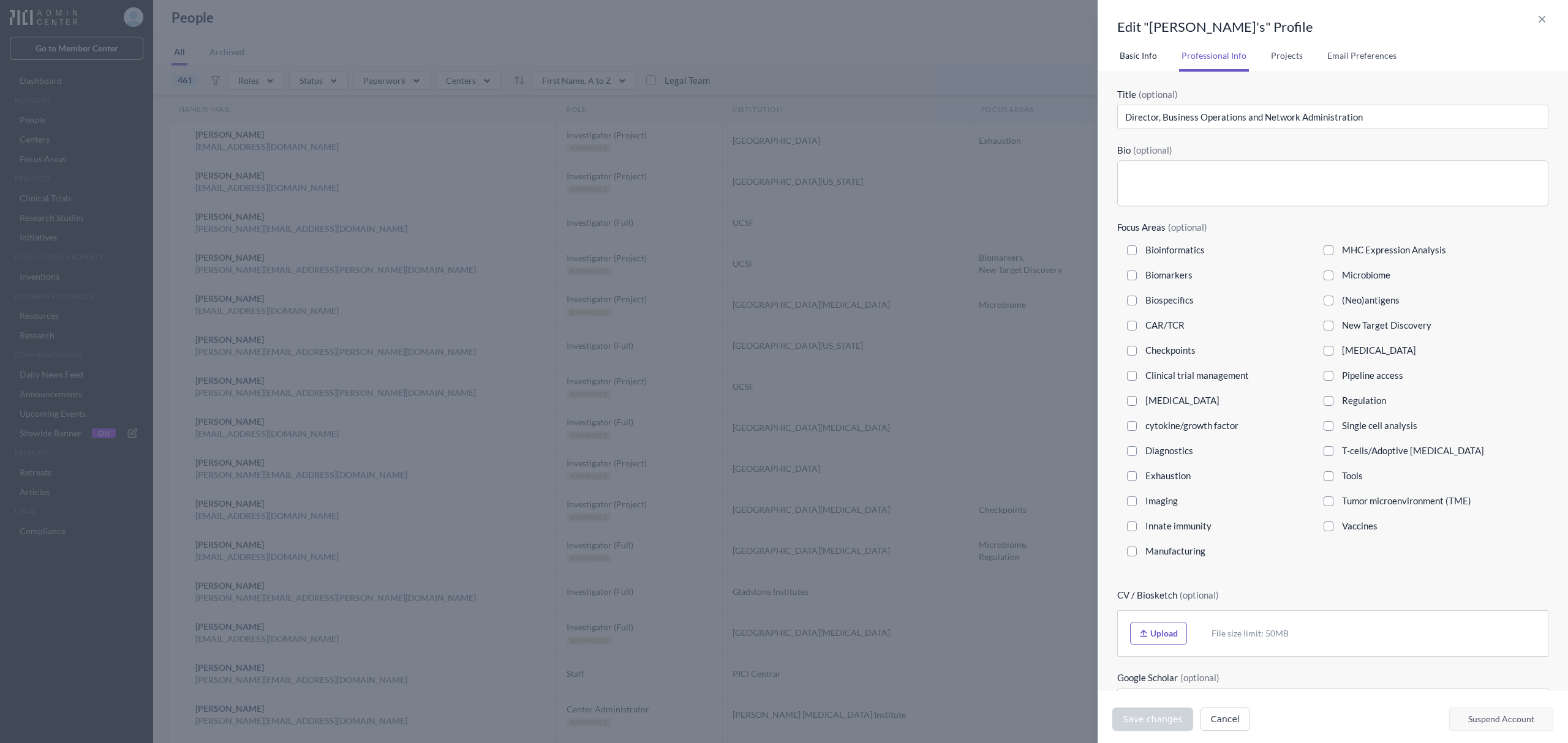
click at [1135, 55] on button "Basic Info" at bounding box center [1137, 55] width 42 height 32
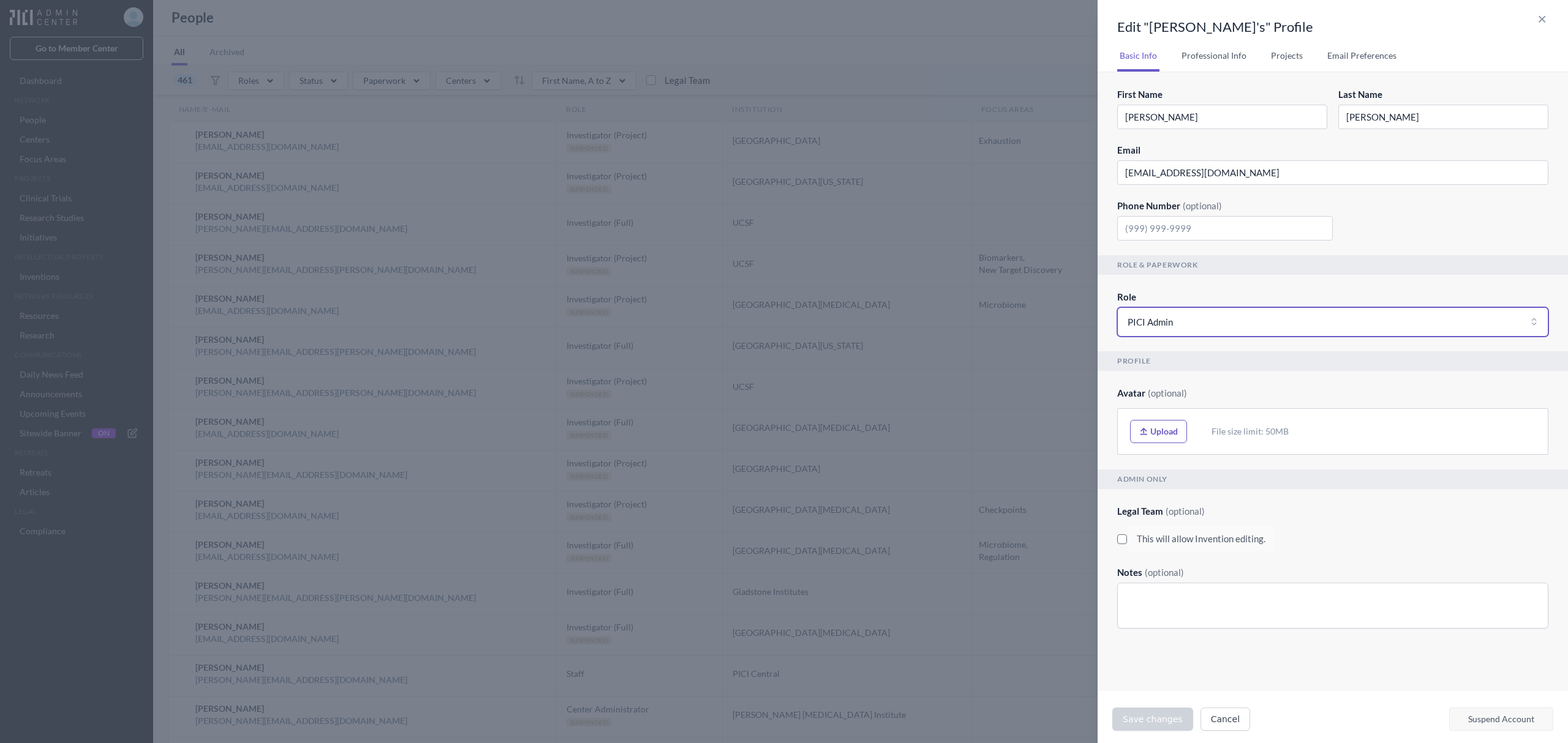
click at [1459, 325] on button "PICI Admin" at bounding box center [1332, 322] width 431 height 30
click at [1434, 361] on p "Profile" at bounding box center [1333, 361] width 470 height 20
